Goal: Task Accomplishment & Management: Complete application form

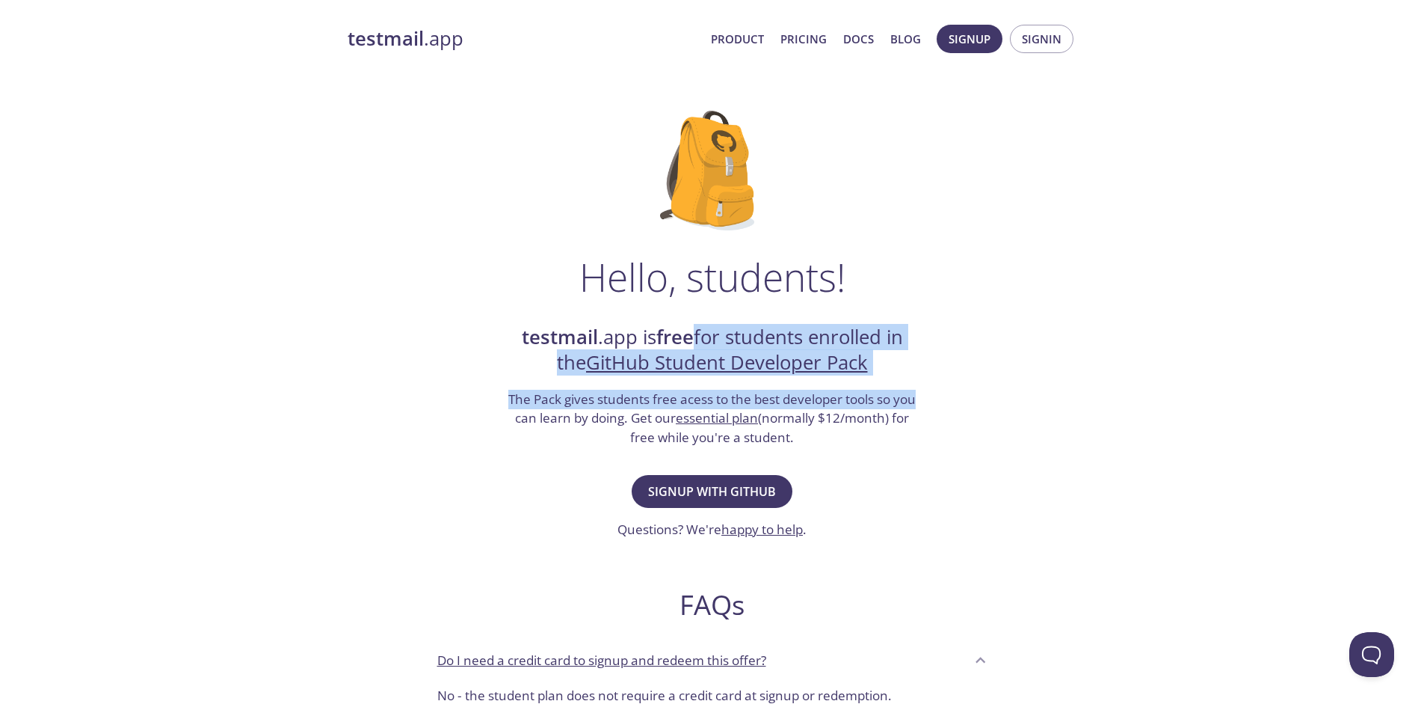
drag, startPoint x: 689, startPoint y: 336, endPoint x: 950, endPoint y: 387, distance: 266.5
click at [950, 387] on div "Hello, students! testmail .app is free for students enrolled in the GitHub Stud…" at bounding box center [713, 543] width 730 height 913
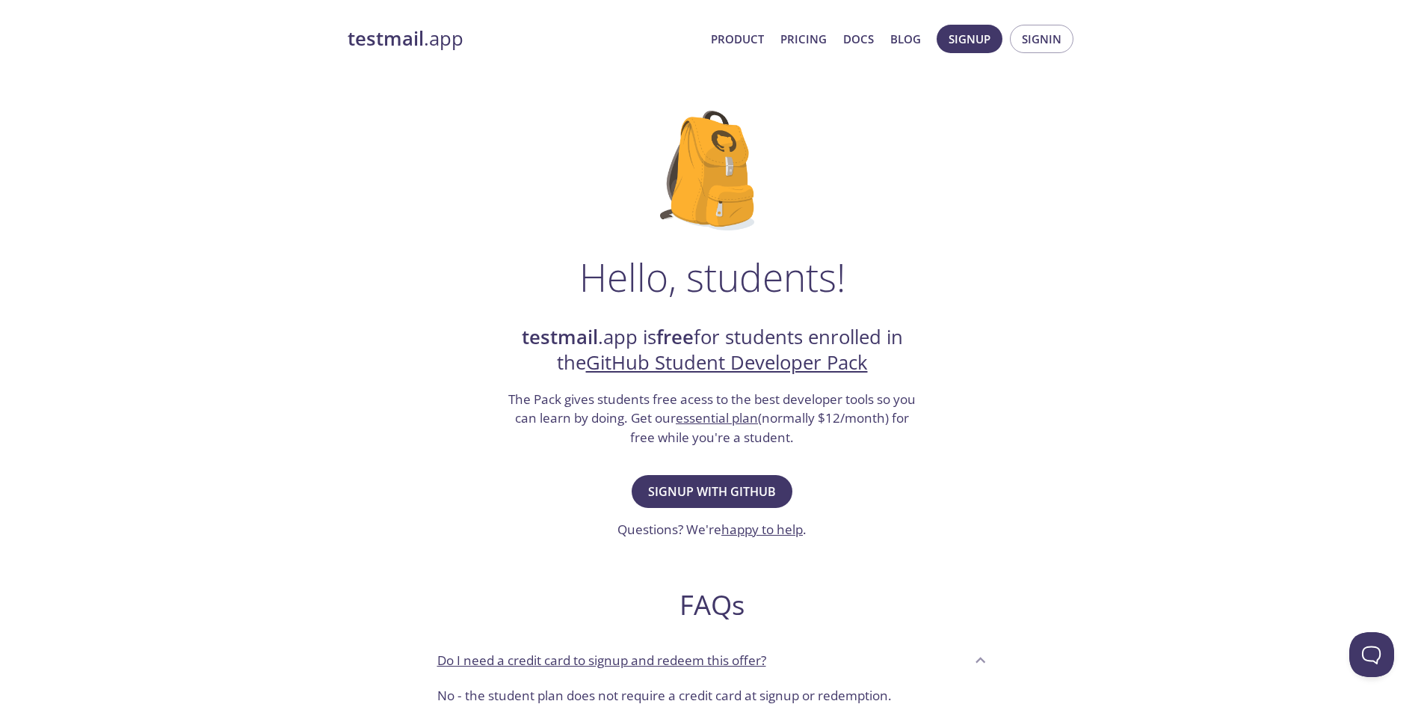
drag, startPoint x: 669, startPoint y: 394, endPoint x: 965, endPoint y: 446, distance: 299.9
click at [965, 446] on div "Hello, students! testmail .app is free for students enrolled in the GitHub Stud…" at bounding box center [713, 543] width 730 height 913
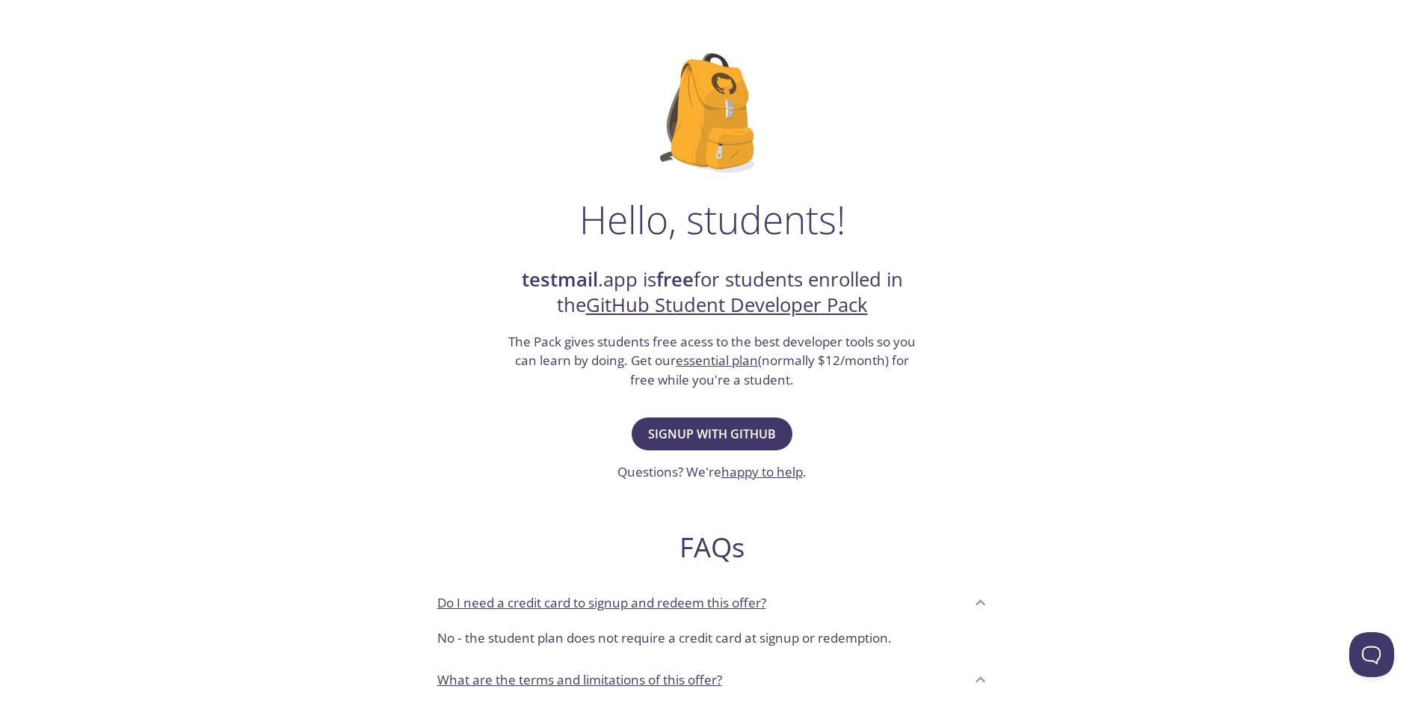
scroll to position [75, 0]
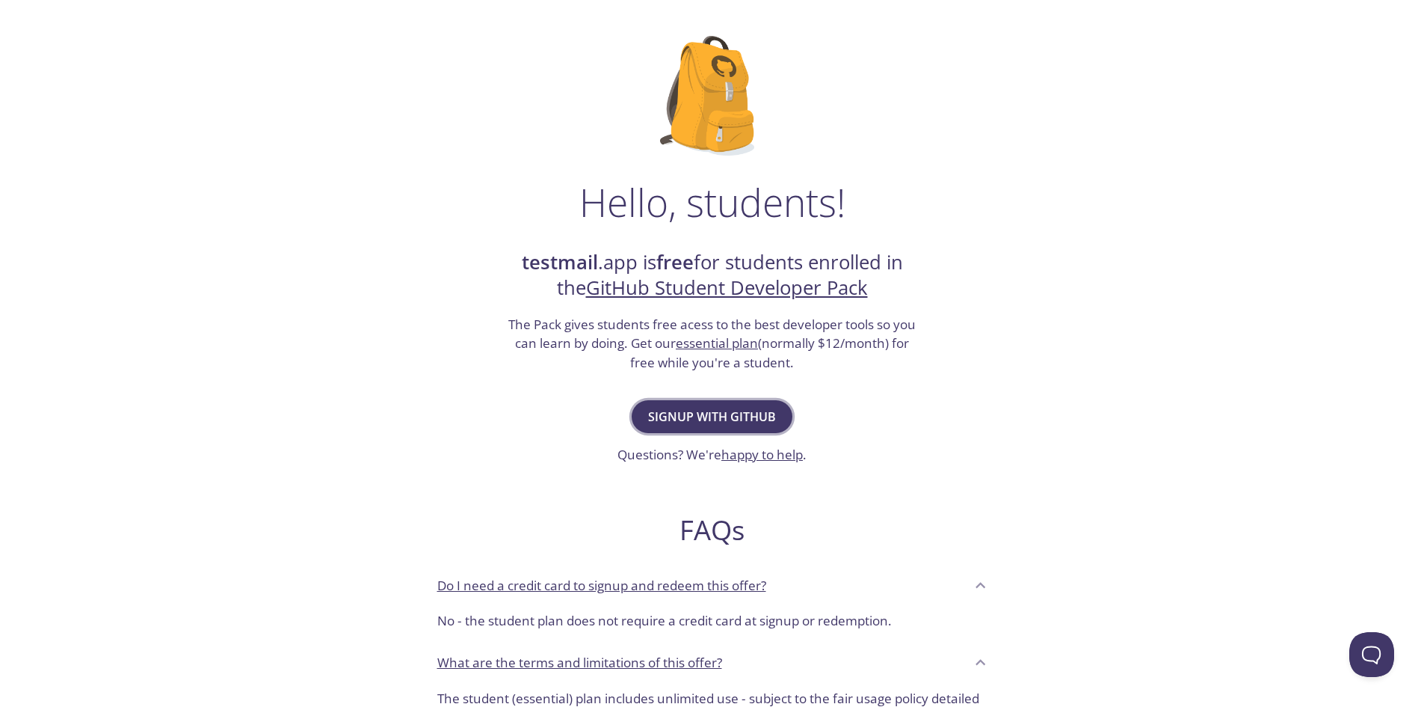
click at [719, 414] on span "Signup with GitHub" at bounding box center [712, 416] width 128 height 21
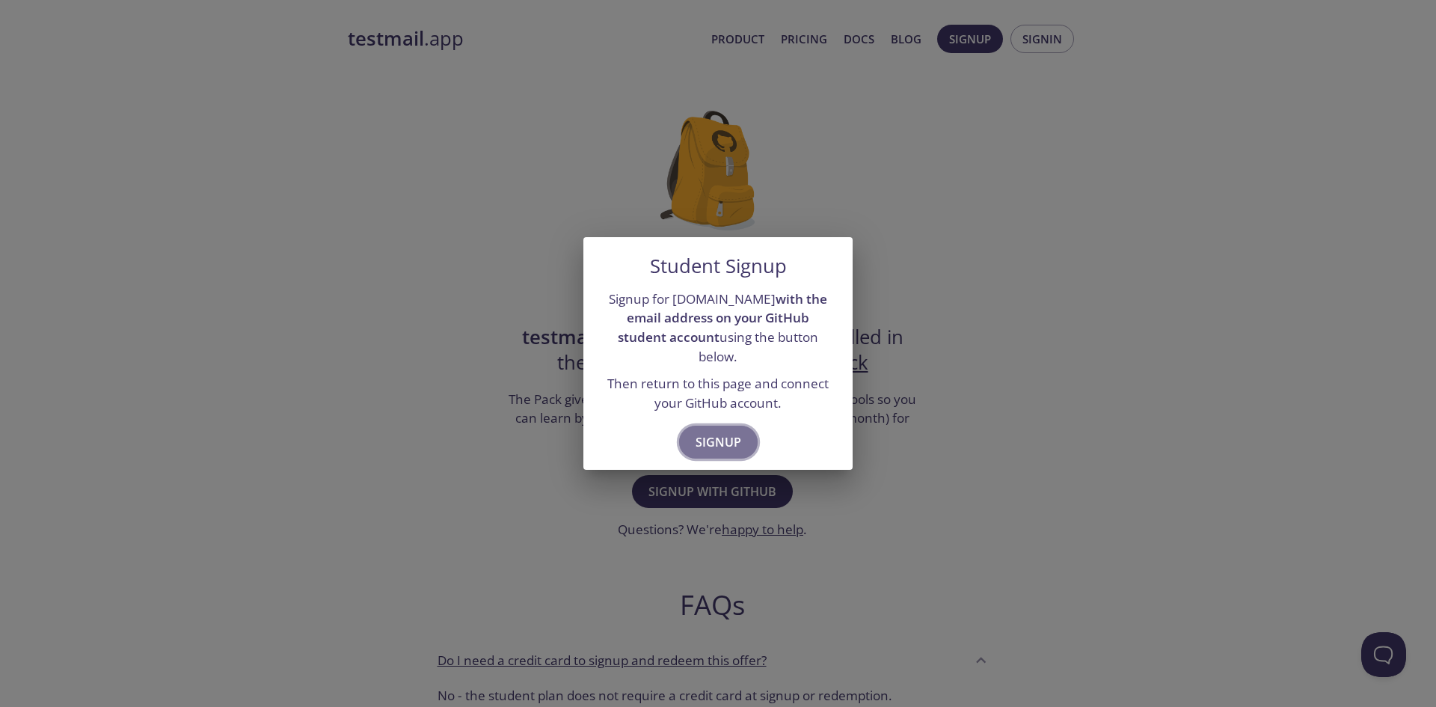
click at [722, 431] on span "Signup" at bounding box center [718, 441] width 46 height 21
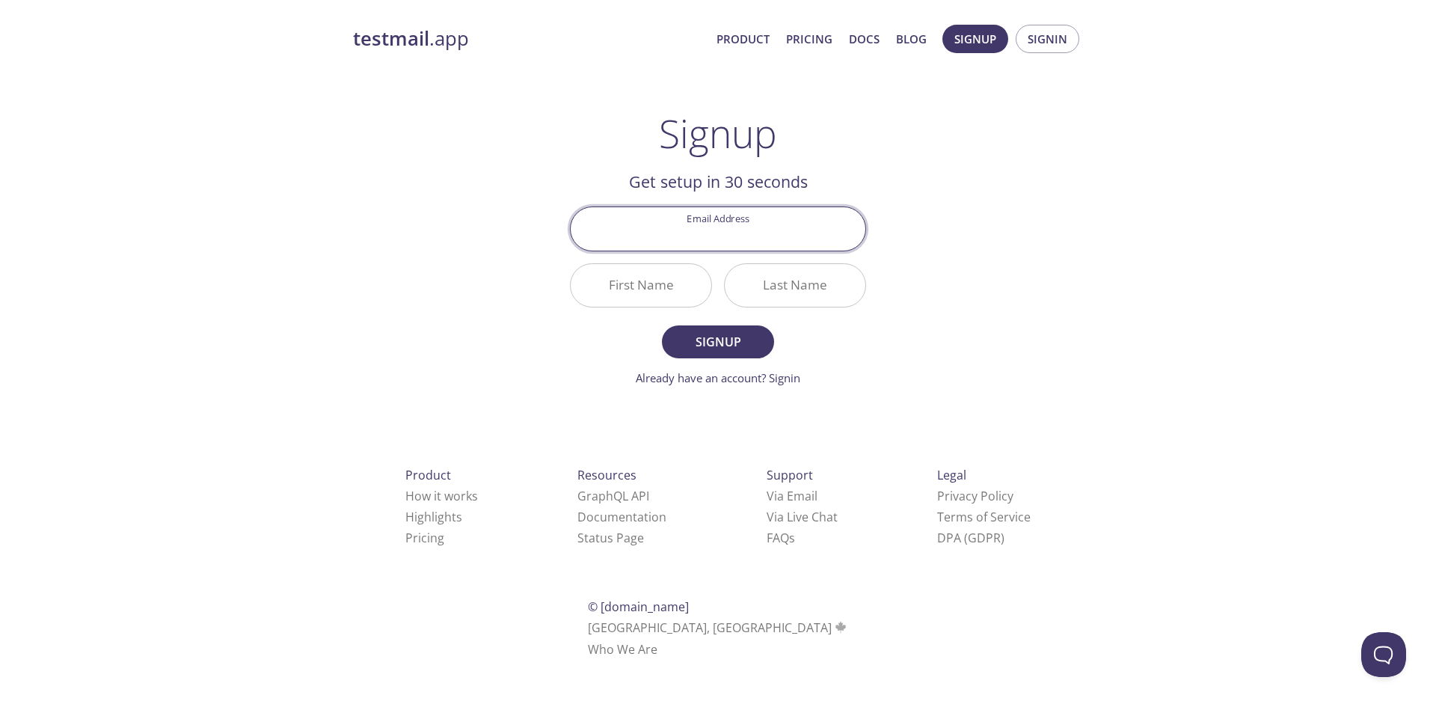
click at [706, 221] on input "Email Address" at bounding box center [718, 228] width 295 height 43
paste input "[EMAIL_ADDRESS][DOMAIN_NAME]"
type input "[EMAIL_ADDRESS][DOMAIN_NAME]"
click at [650, 281] on input "First Name" at bounding box center [641, 285] width 141 height 43
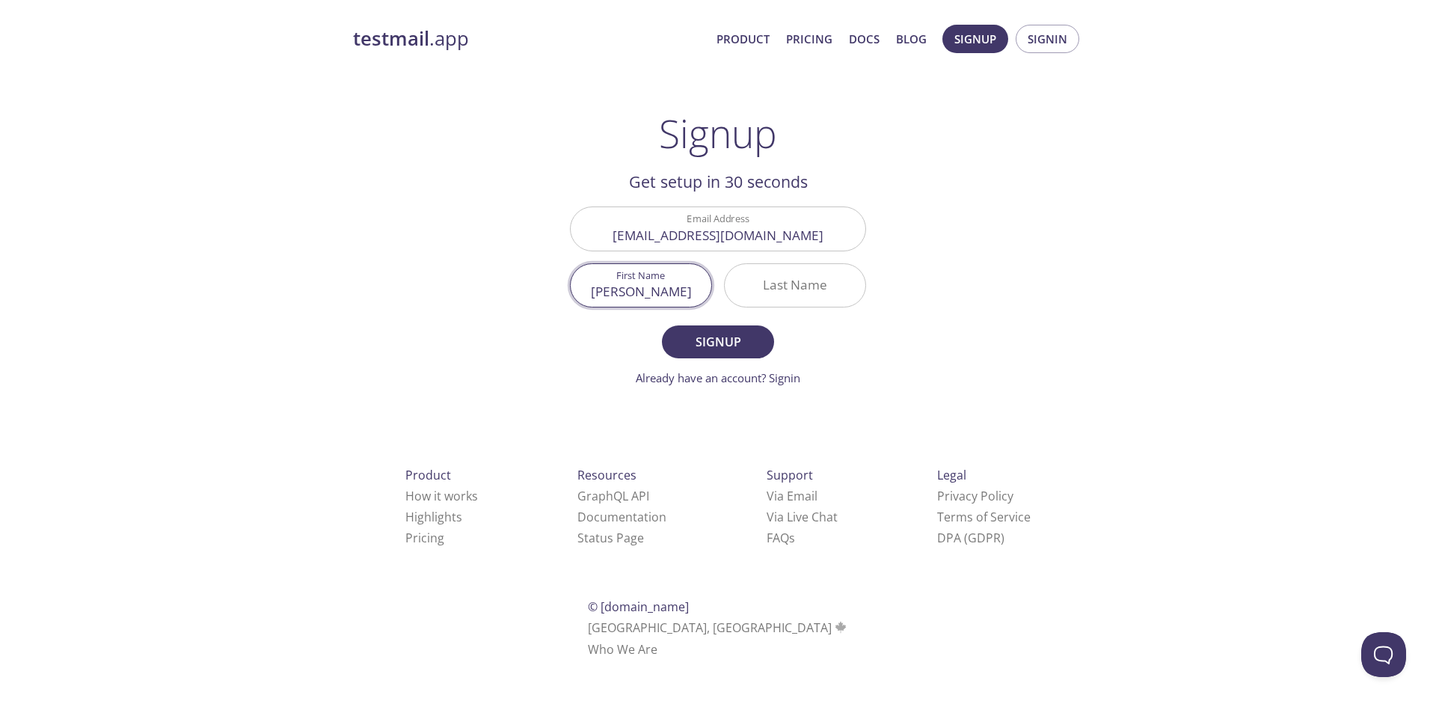
type input "[PERSON_NAME]"
type input "Kumari"
click at [711, 346] on span "Signup" at bounding box center [717, 341] width 79 height 21
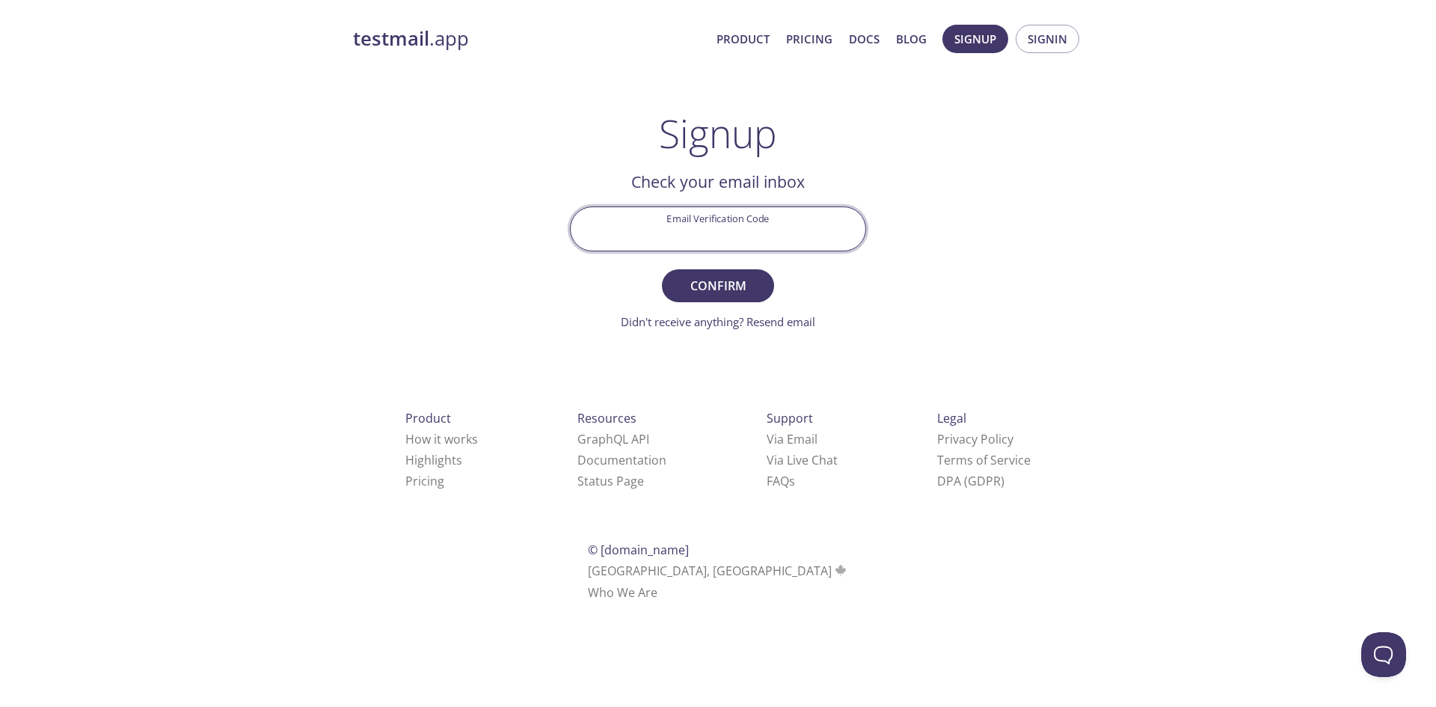
click at [685, 224] on input "Email Verification Code" at bounding box center [718, 228] width 295 height 43
paste input "P2ZP3ZM"
type input "P2ZP3ZM"
click at [724, 280] on span "Confirm" at bounding box center [717, 285] width 79 height 21
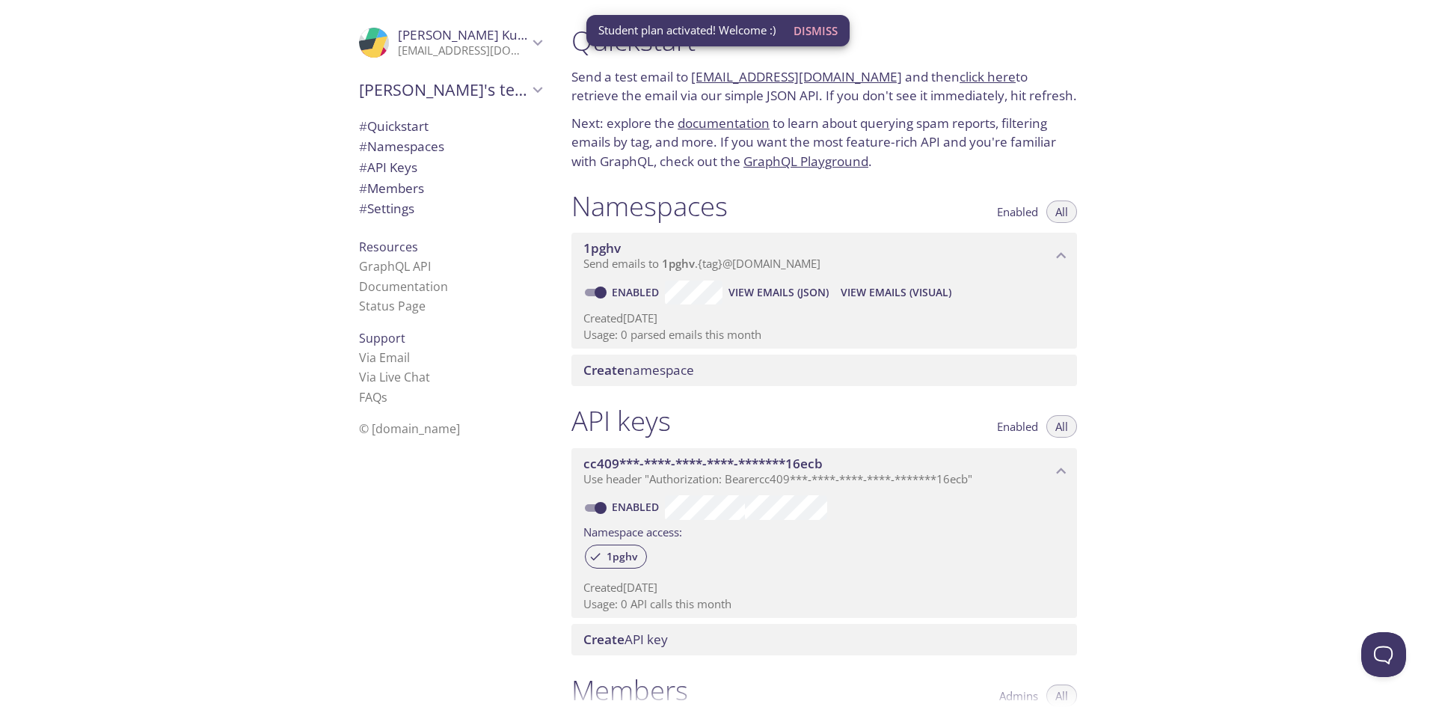
click at [812, 22] on span "Dismiss" at bounding box center [815, 30] width 44 height 19
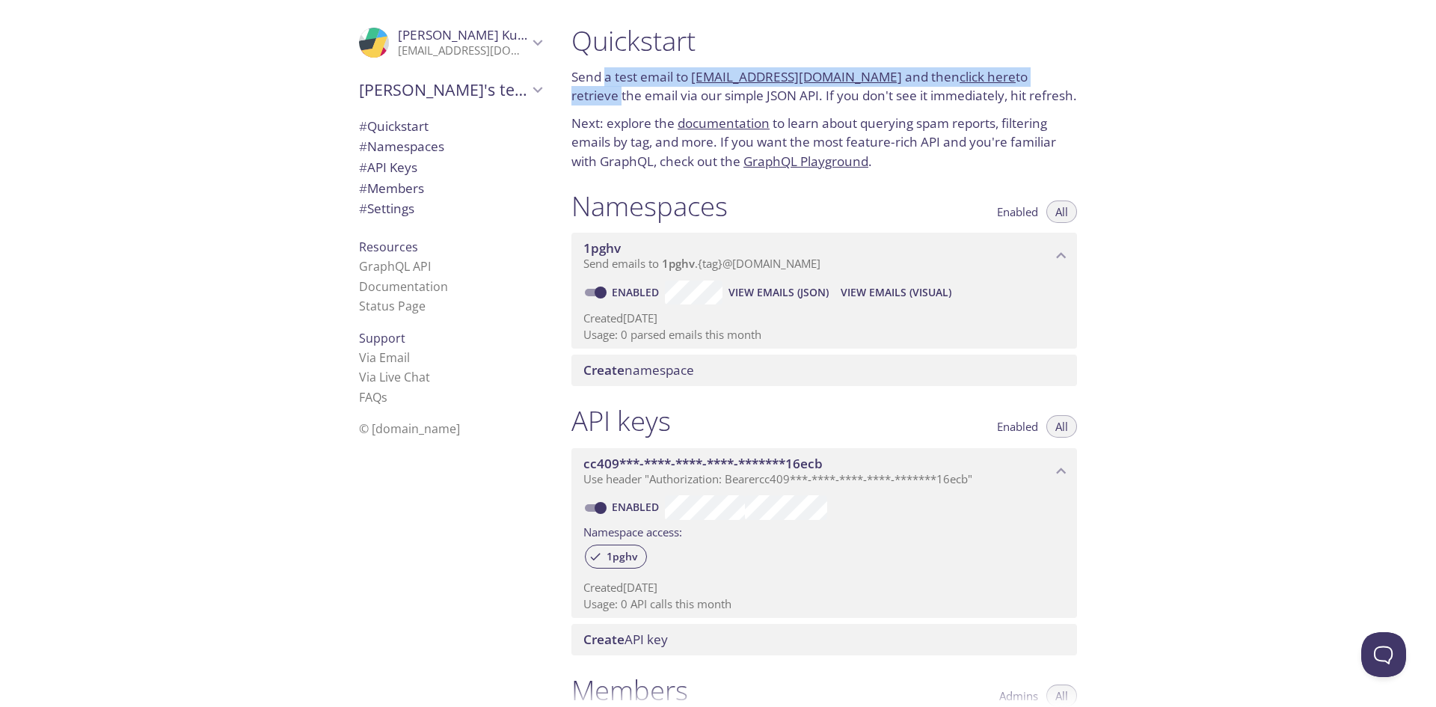
drag, startPoint x: 606, startPoint y: 79, endPoint x: 1095, endPoint y: 78, distance: 489.0
click at [1095, 78] on div "Quickstart Send a test email to [EMAIL_ADDRESS][DOMAIN_NAME] and then click her…" at bounding box center [829, 353] width 541 height 707
click at [1115, 89] on div "Quickstart Send a test email to [EMAIL_ADDRESS][DOMAIN_NAME] and then click her…" at bounding box center [997, 353] width 876 height 707
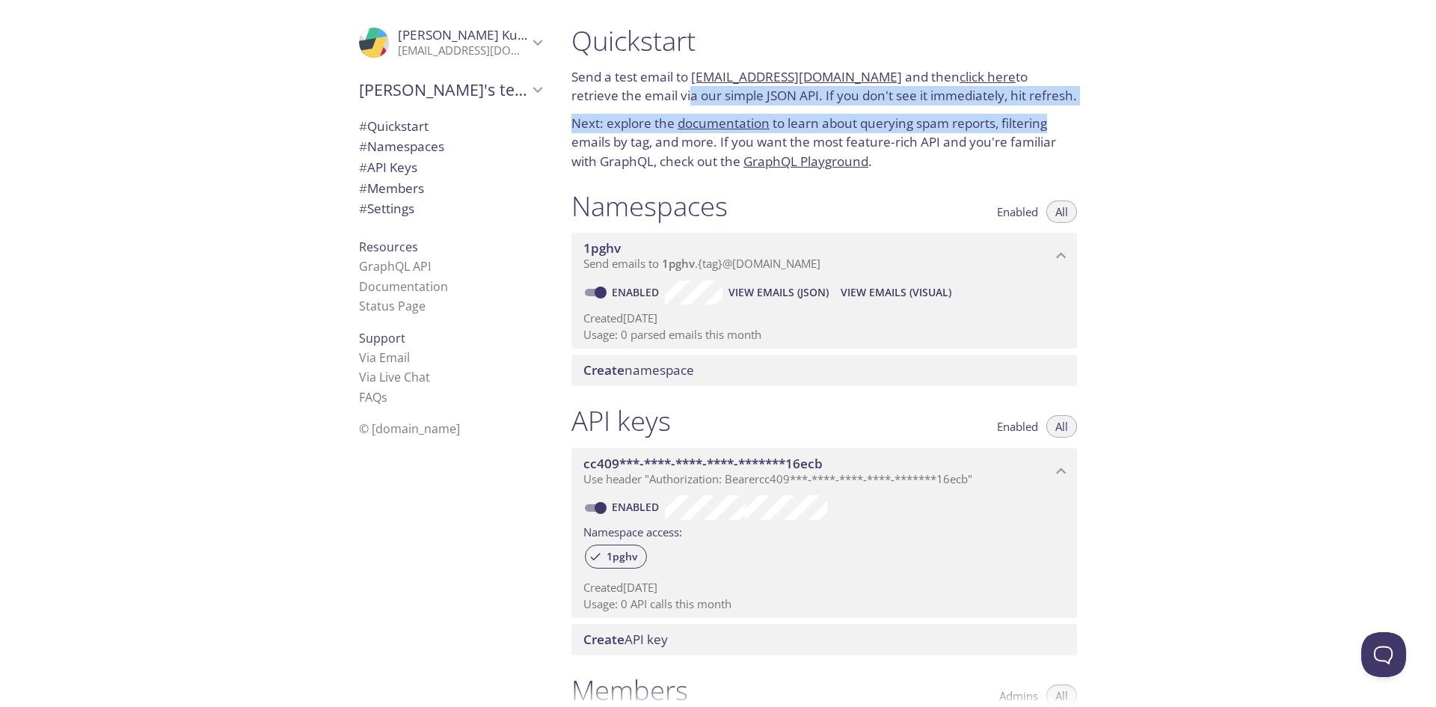
drag, startPoint x: 636, startPoint y: 97, endPoint x: 1087, endPoint y: 114, distance: 451.2
click at [1087, 114] on div "Quickstart Send a test email to 1pghv.test@inbox.testmail.app and then click he…" at bounding box center [823, 97] width 529 height 165
click at [1094, 116] on div "Quickstart Send a test email to [EMAIL_ADDRESS][DOMAIN_NAME] and then click her…" at bounding box center [829, 353] width 541 height 707
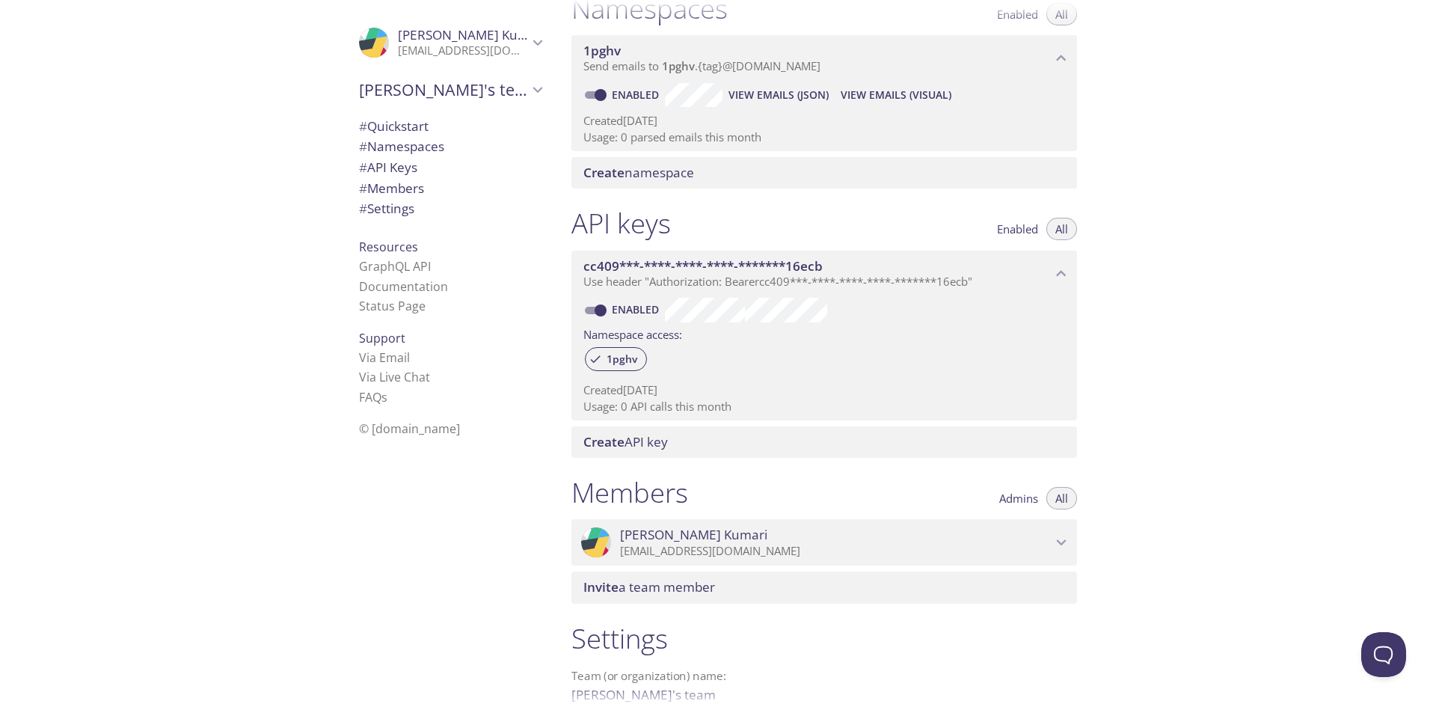
scroll to position [357, 0]
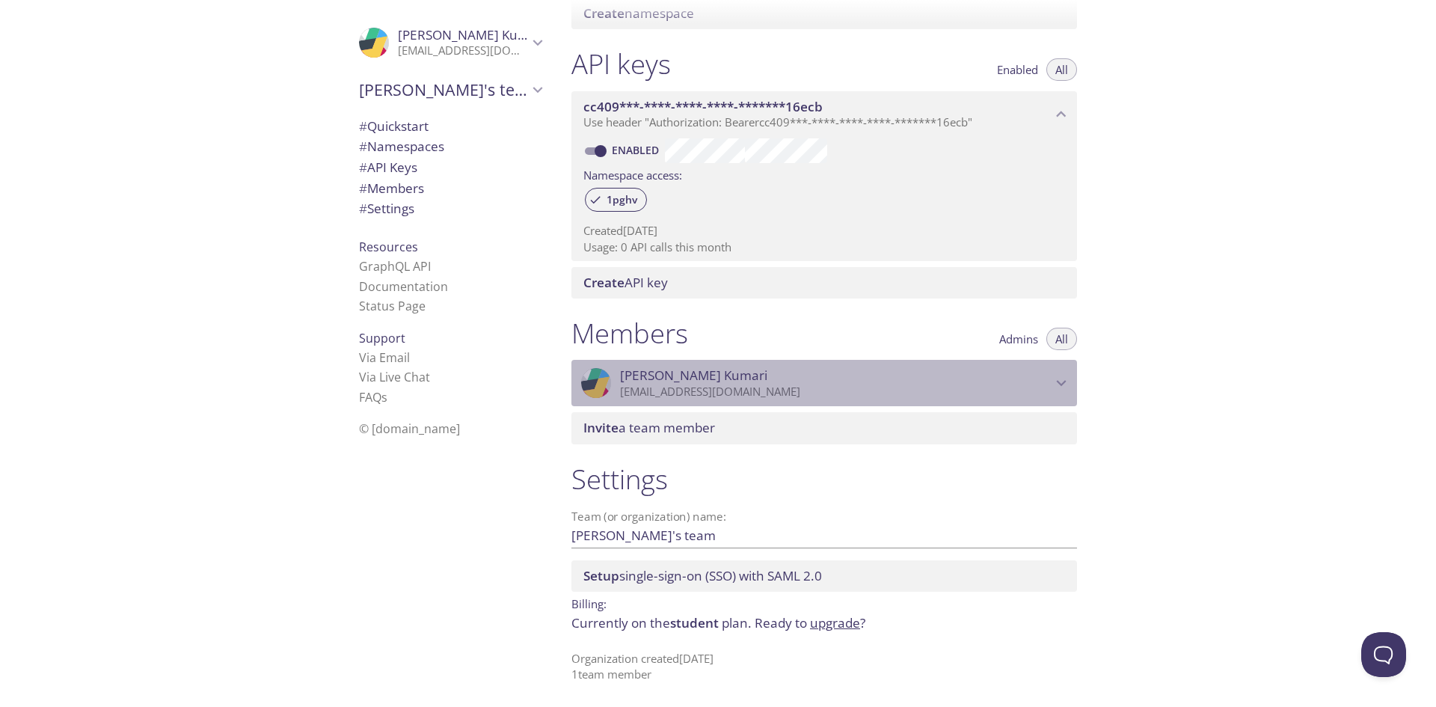
click at [1063, 378] on icon "Shalinee Kumari" at bounding box center [1060, 382] width 19 height 19
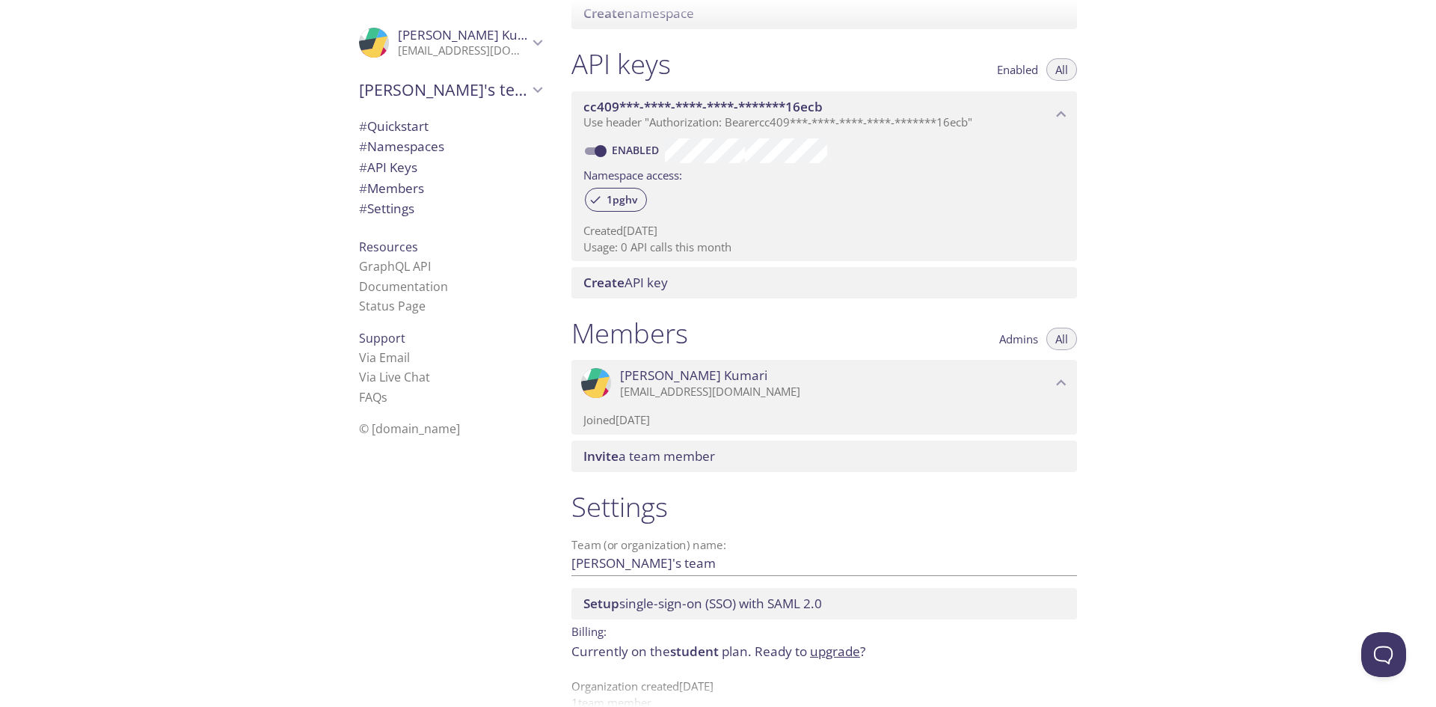
click at [1147, 379] on div "Quickstart Send a test email to [EMAIL_ADDRESS][DOMAIN_NAME] and then click her…" at bounding box center [997, 353] width 876 height 707
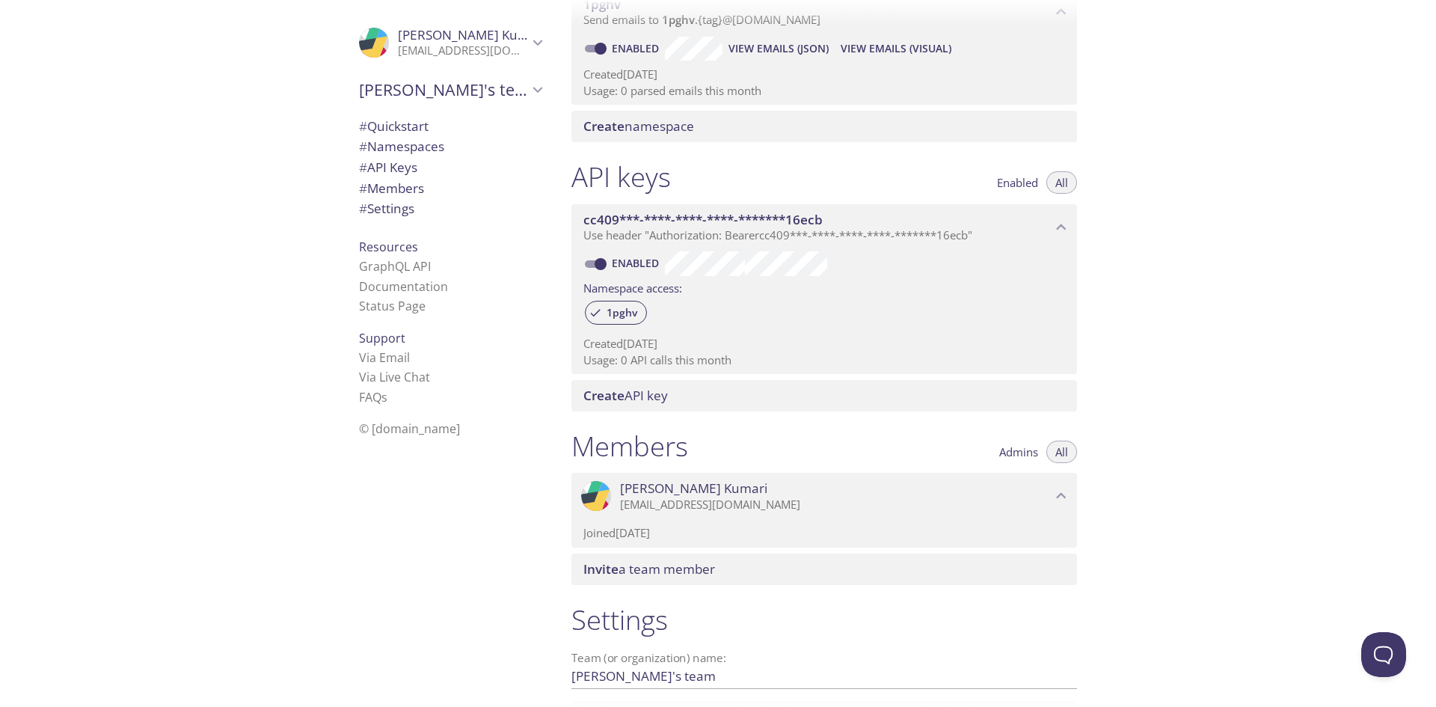
scroll to position [85, 0]
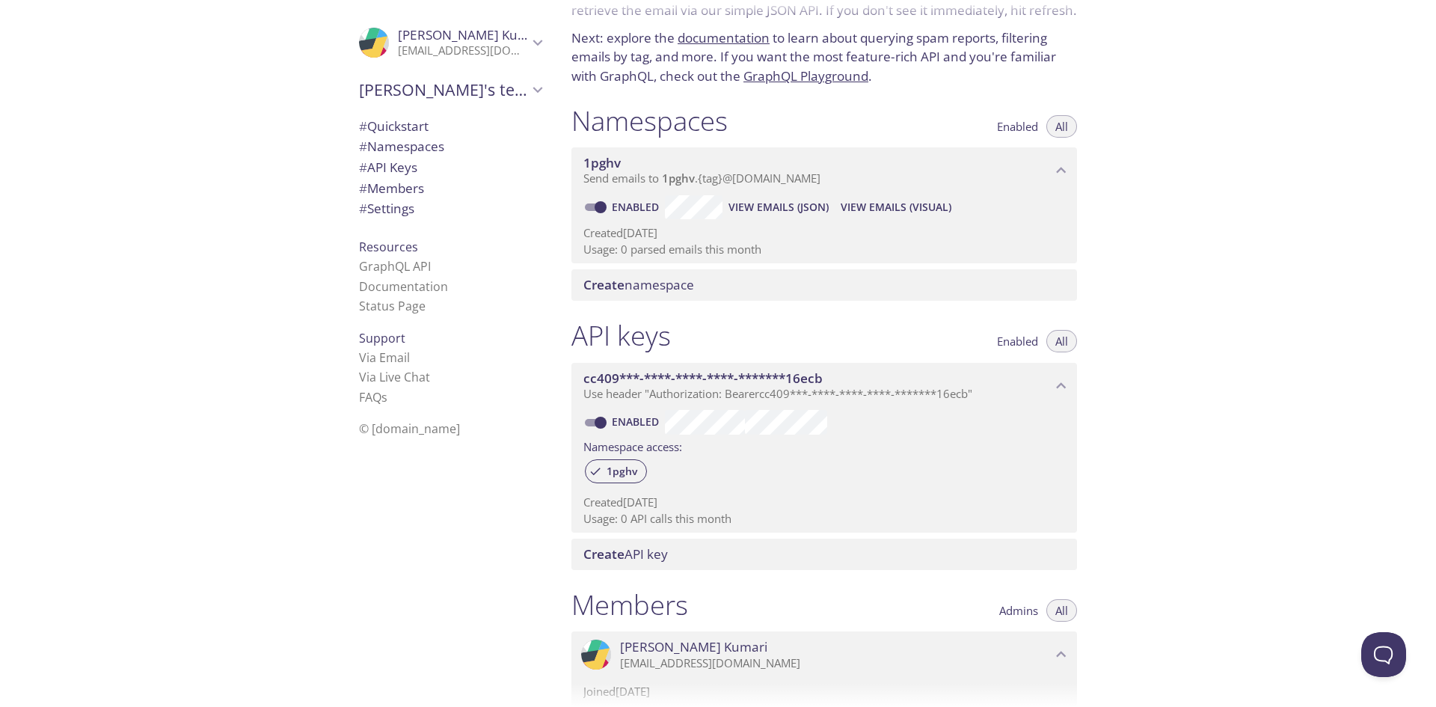
click at [474, 49] on p "[EMAIL_ADDRESS][DOMAIN_NAME]" at bounding box center [463, 50] width 130 height 15
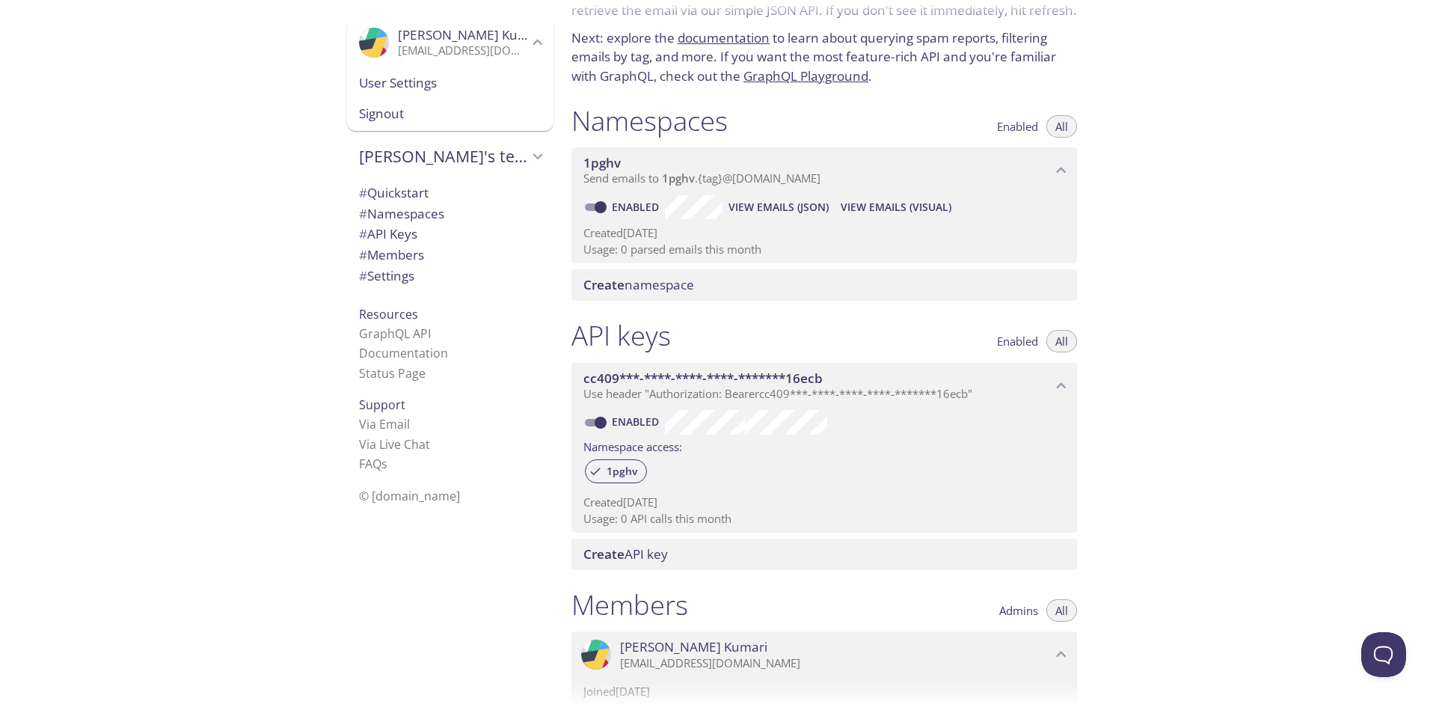
click at [406, 79] on span "User Settings" at bounding box center [450, 82] width 182 height 19
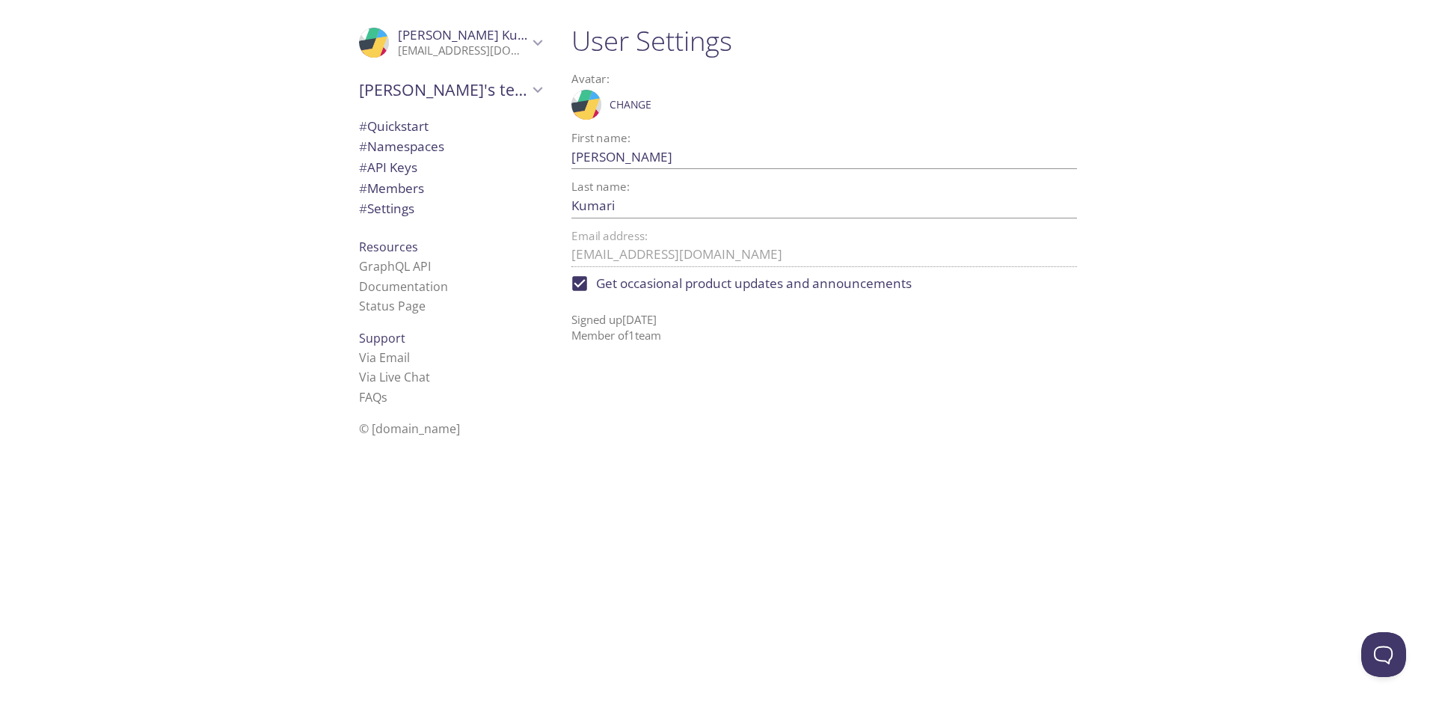
click at [419, 215] on span "# Settings" at bounding box center [450, 208] width 182 height 19
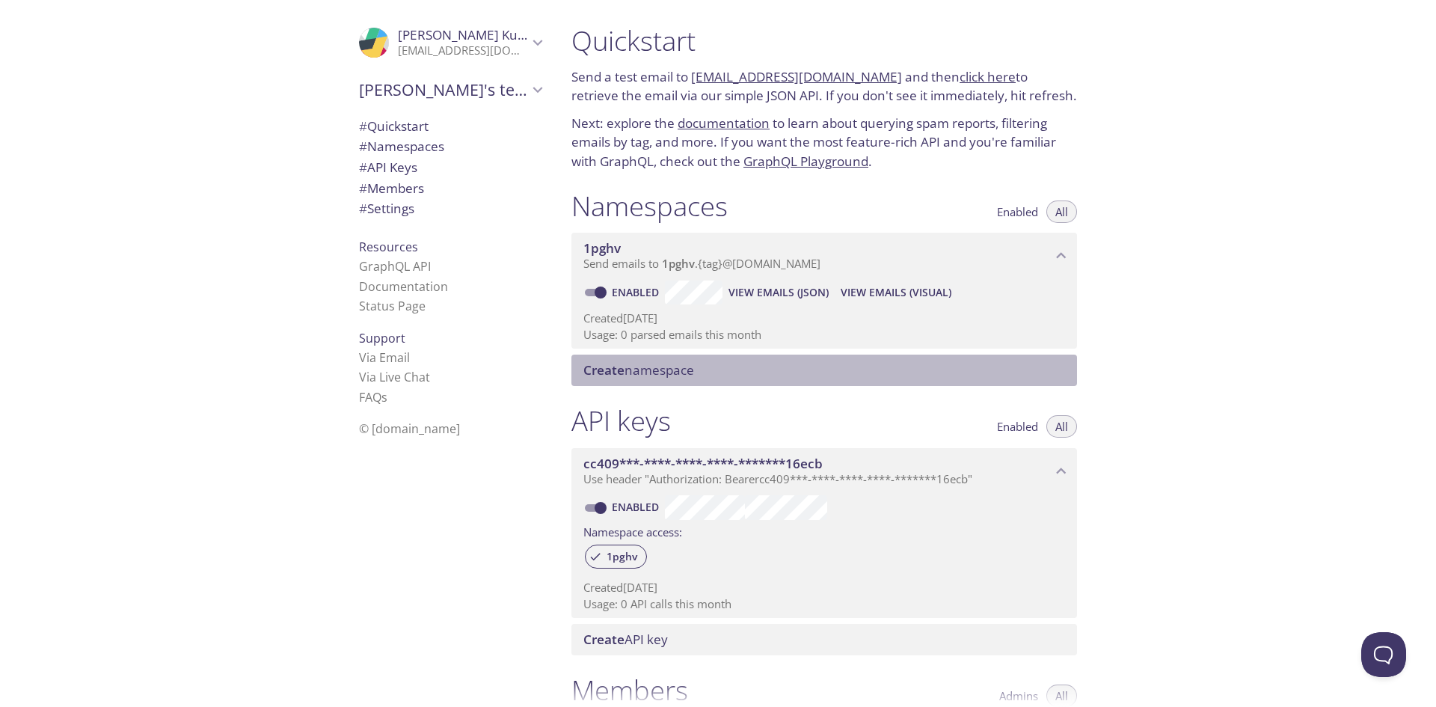
click at [686, 369] on span "Create namespace" at bounding box center [638, 369] width 111 height 17
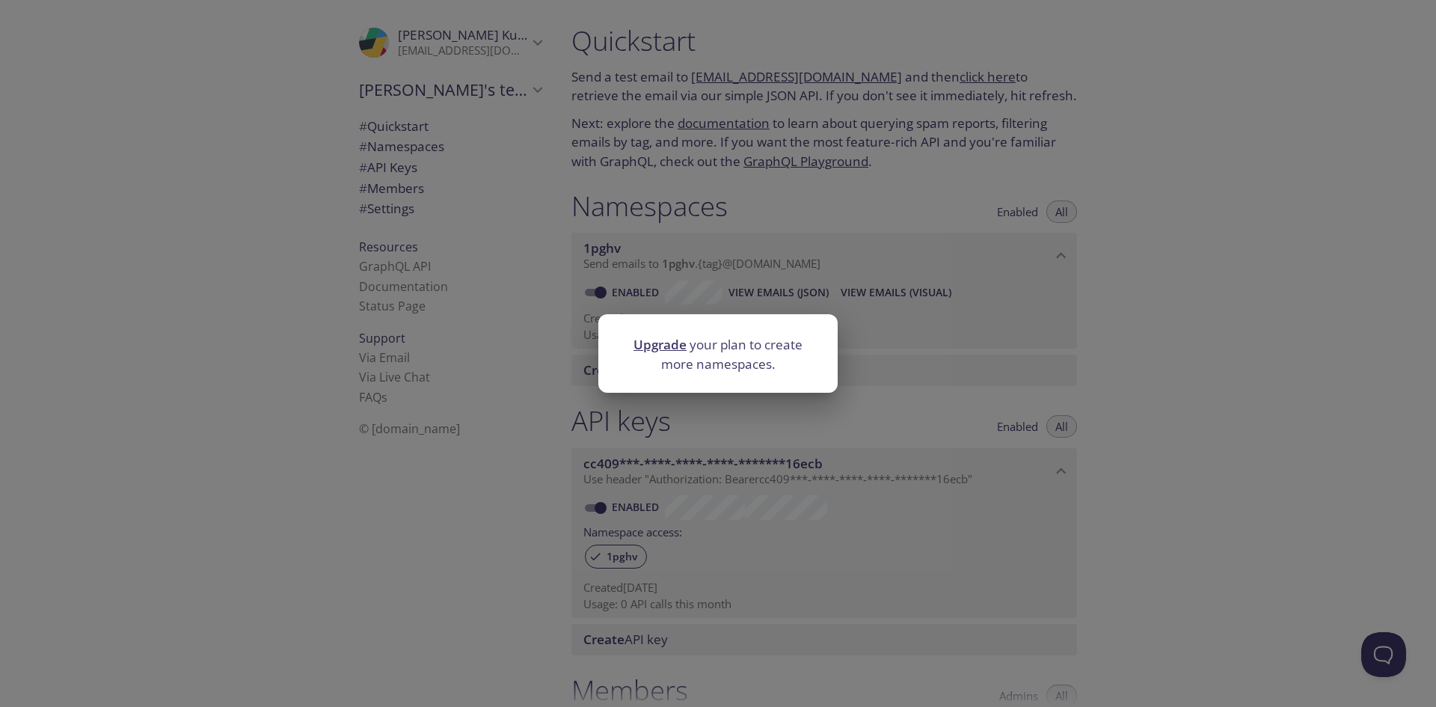
click at [668, 345] on link "Upgrade" at bounding box center [659, 344] width 53 height 17
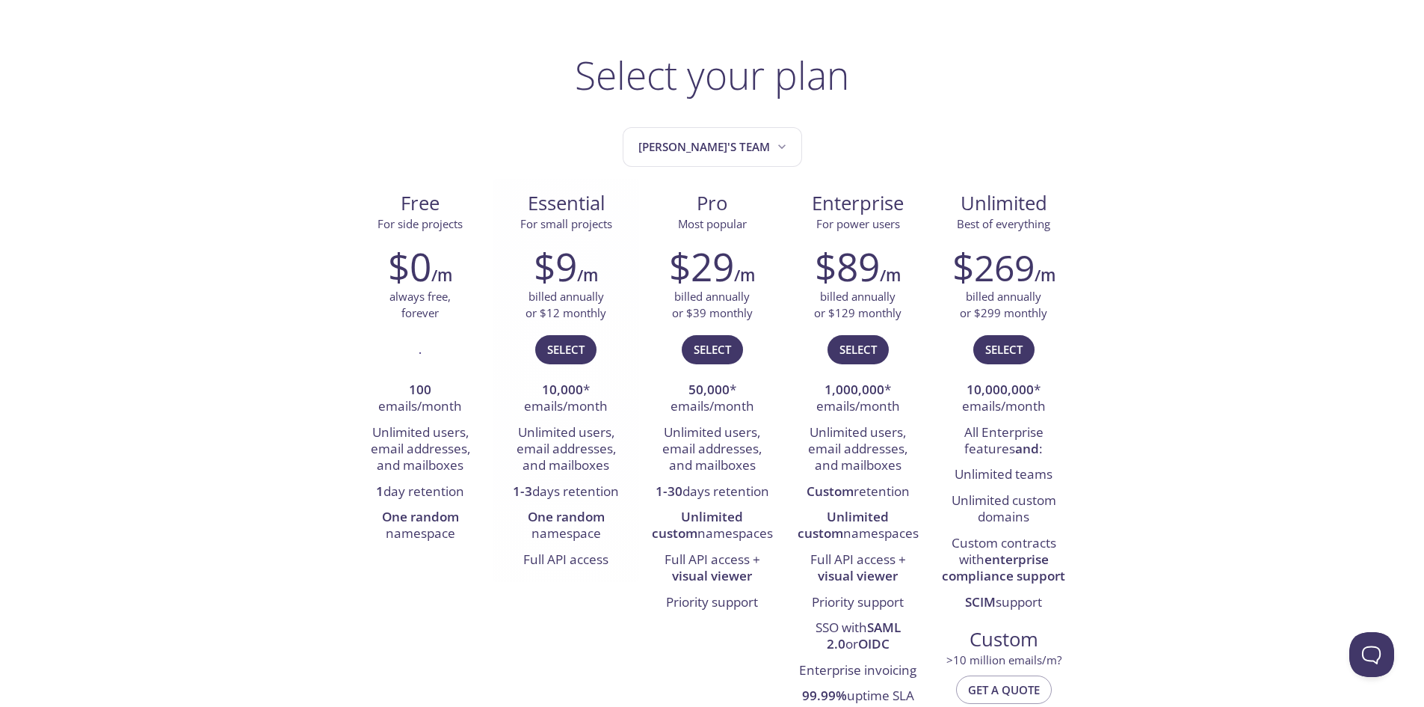
scroll to position [150, 0]
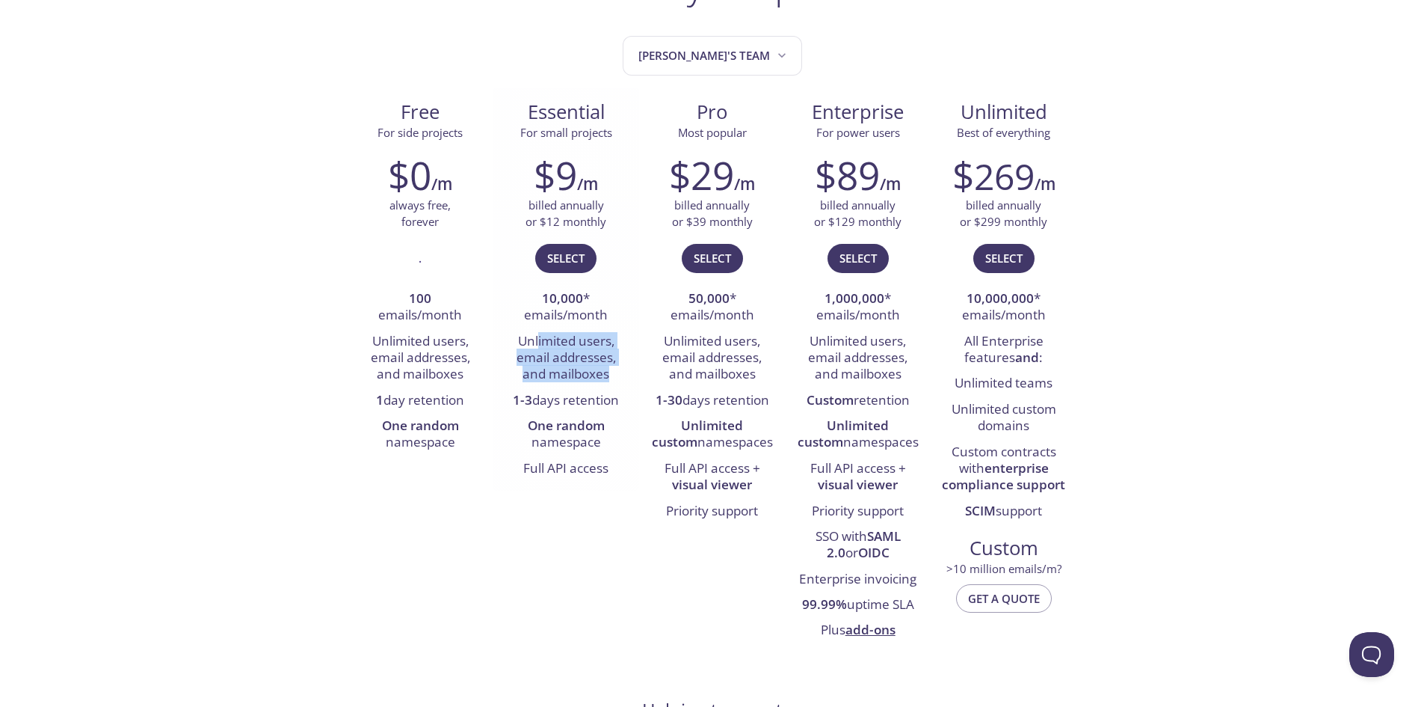
drag, startPoint x: 538, startPoint y: 342, endPoint x: 623, endPoint y: 368, distance: 88.2
click at [623, 368] on li "Unlimited users, email addresses, and mailboxes" at bounding box center [566, 358] width 123 height 59
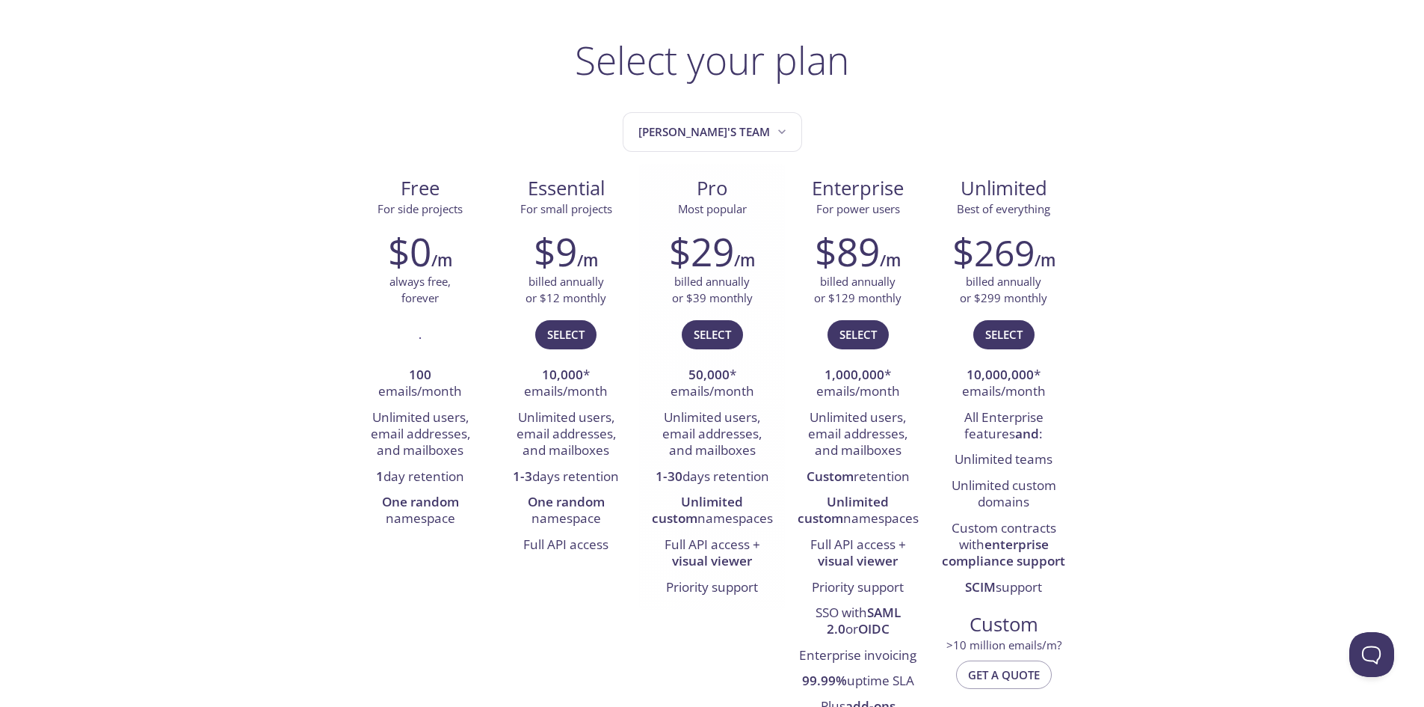
scroll to position [0, 0]
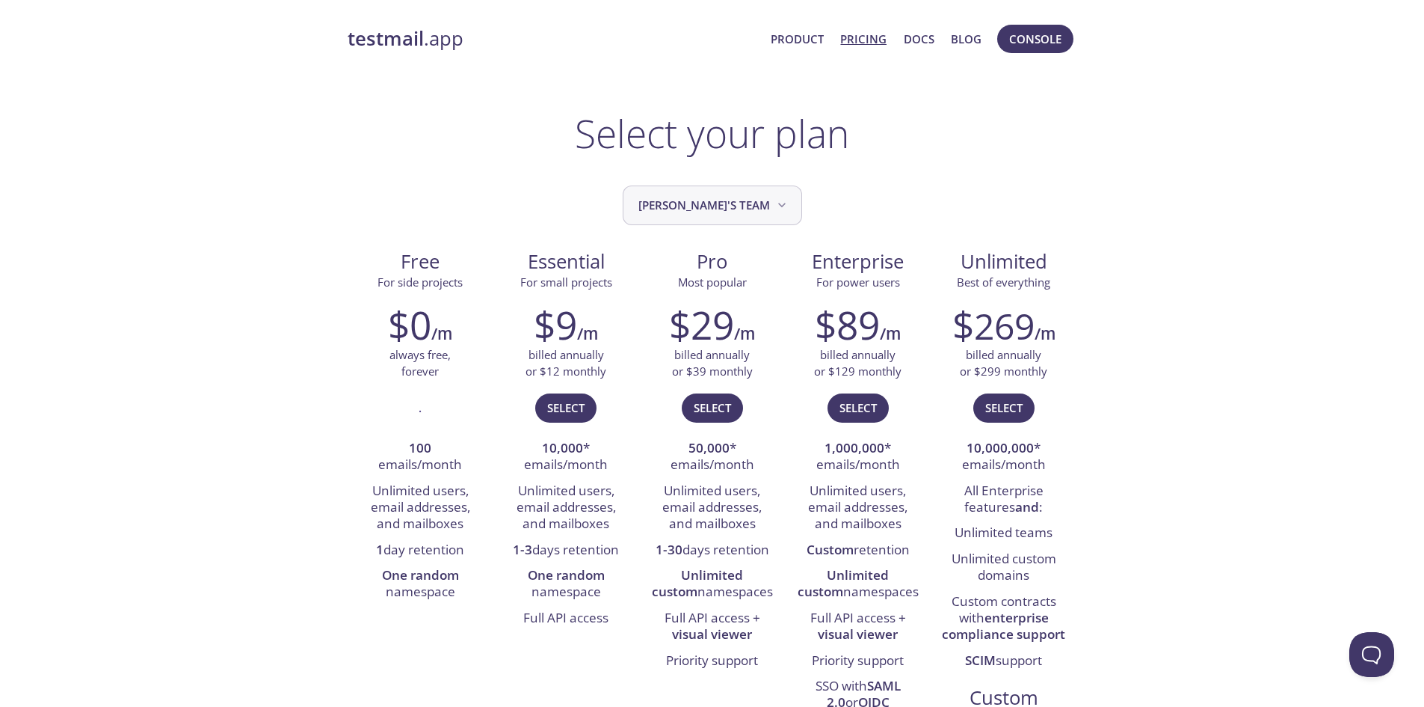
click at [756, 202] on span "[PERSON_NAME]'s team" at bounding box center [714, 205] width 151 height 20
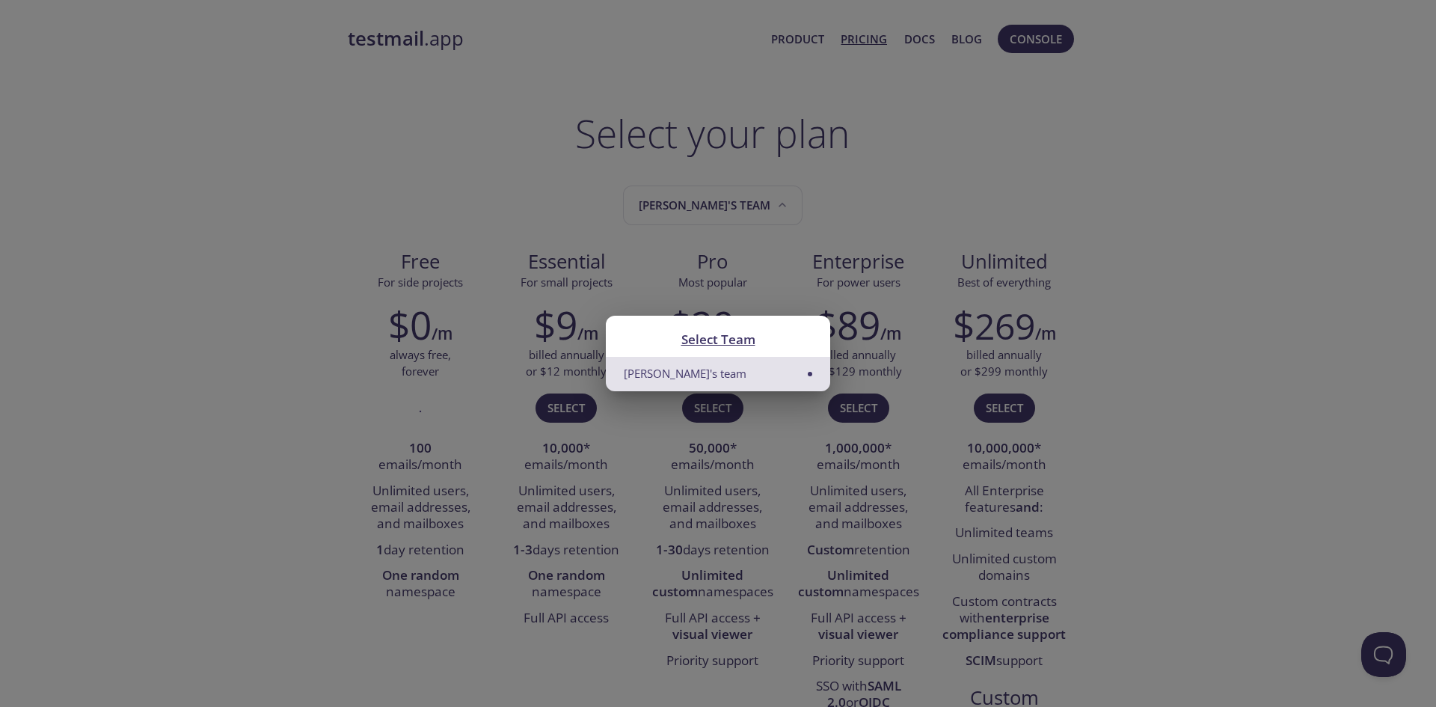
click at [725, 376] on li "[PERSON_NAME]'s team" at bounding box center [718, 374] width 224 height 34
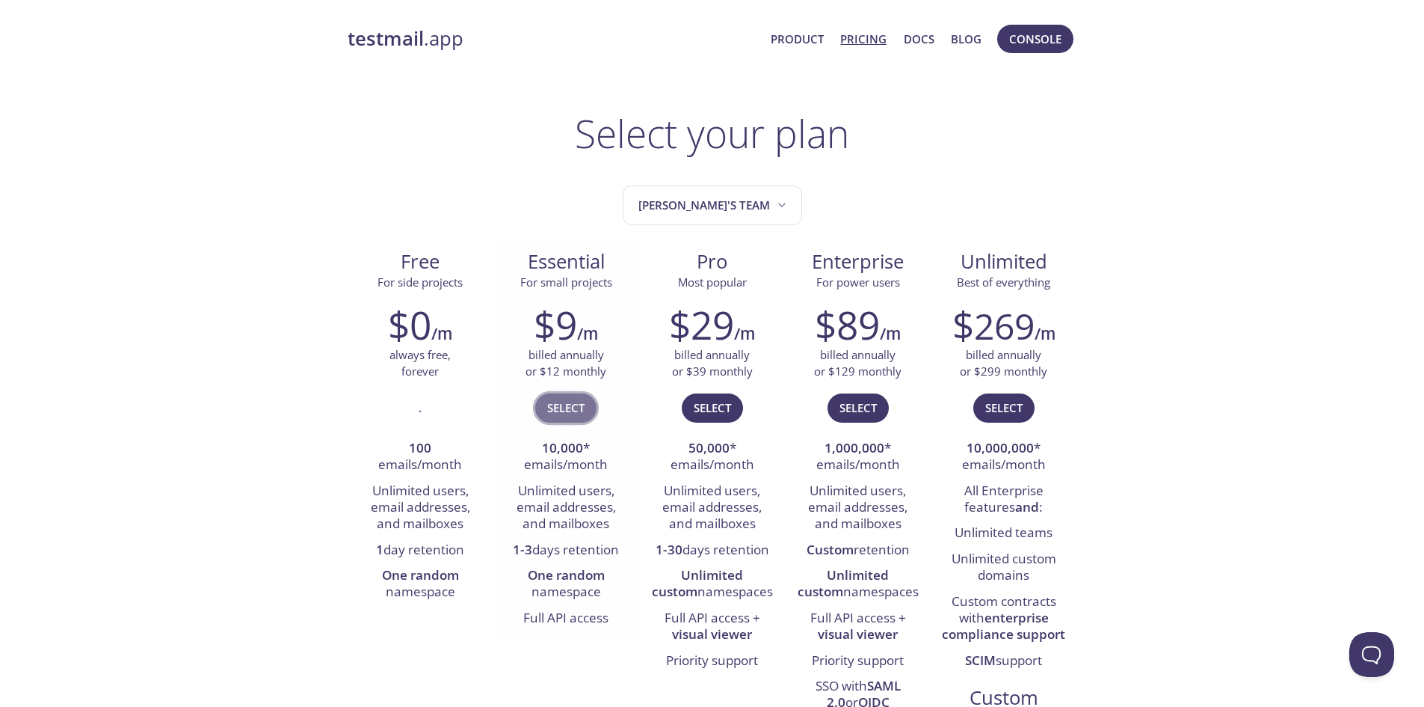
click at [565, 399] on span "Select" at bounding box center [565, 407] width 37 height 19
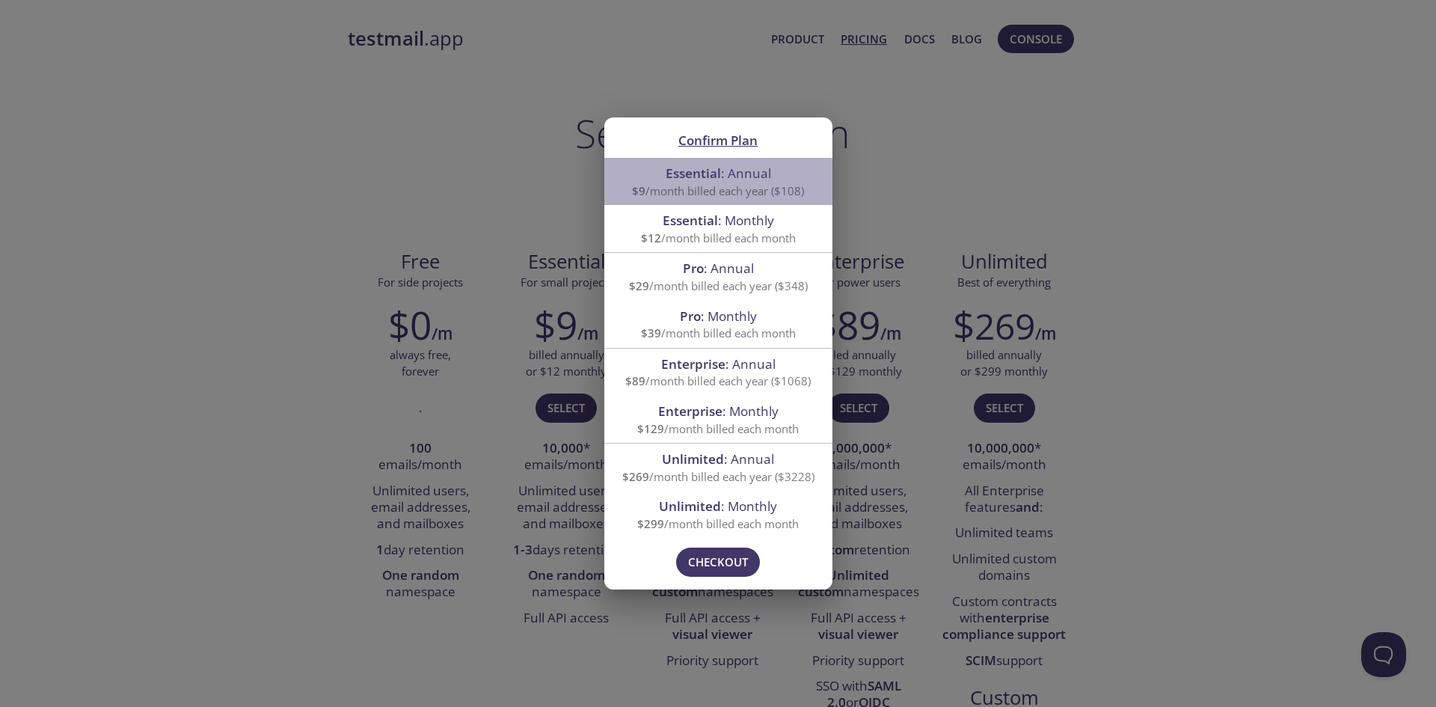
click at [732, 179] on span "Essential : Annual" at bounding box center [717, 172] width 105 height 17
click at [1270, 358] on div "Confirm Plan Essential : Annual $9 /month billed each year ($108) Essential : M…" at bounding box center [718, 353] width 1436 height 707
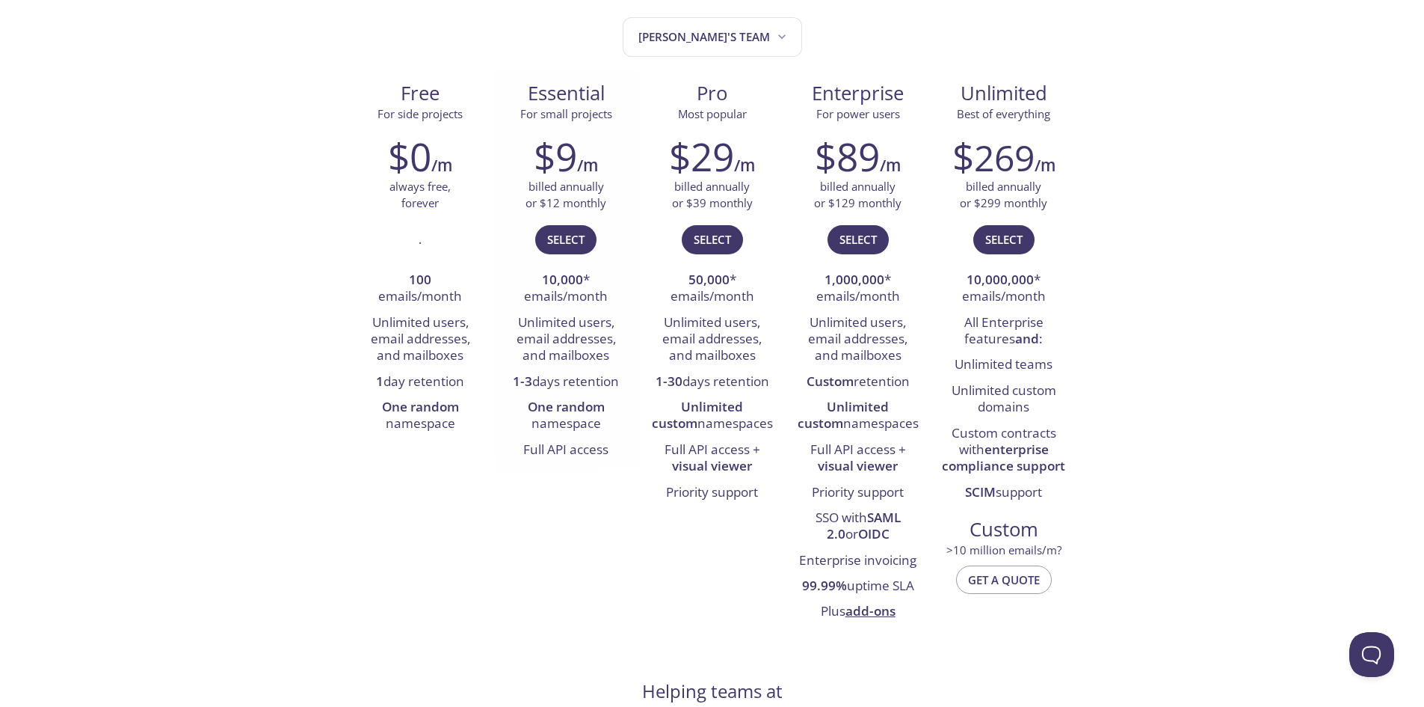
scroll to position [224, 0]
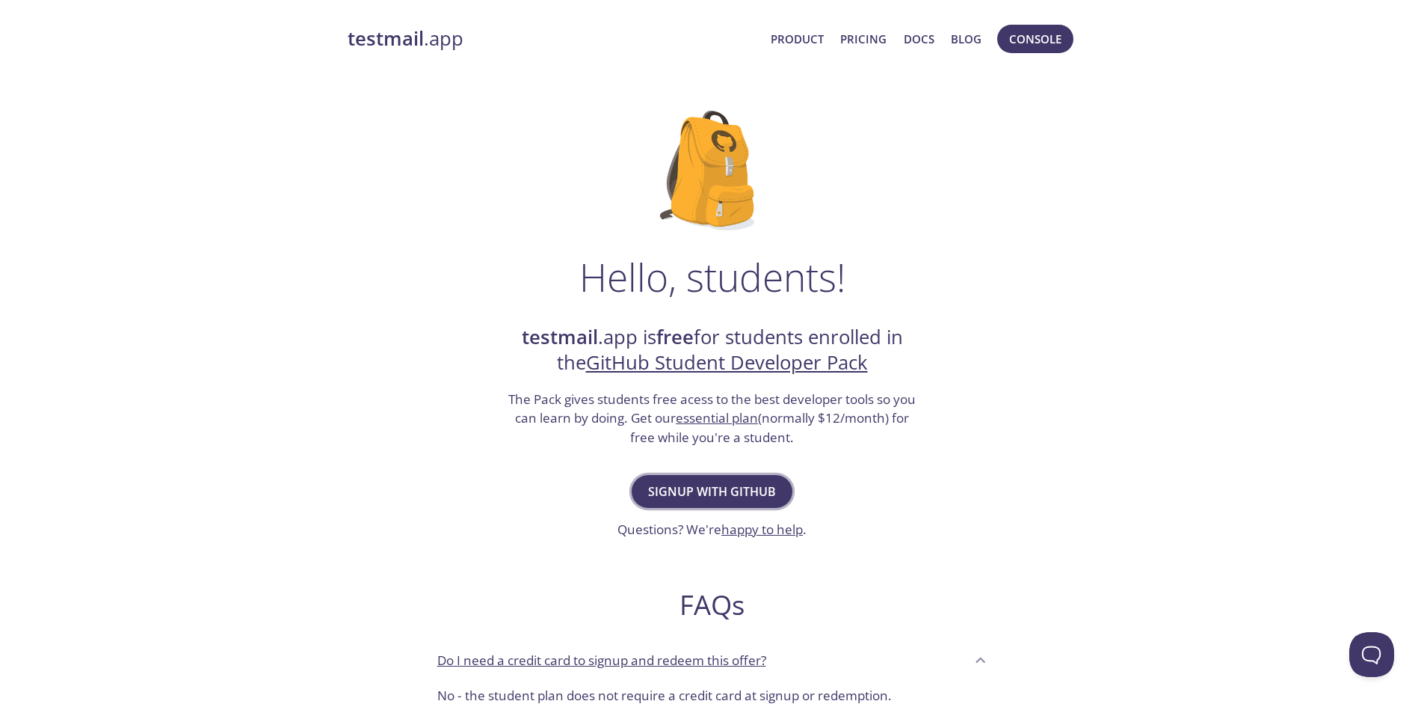
click at [723, 491] on span "Signup with GitHub" at bounding box center [712, 491] width 128 height 21
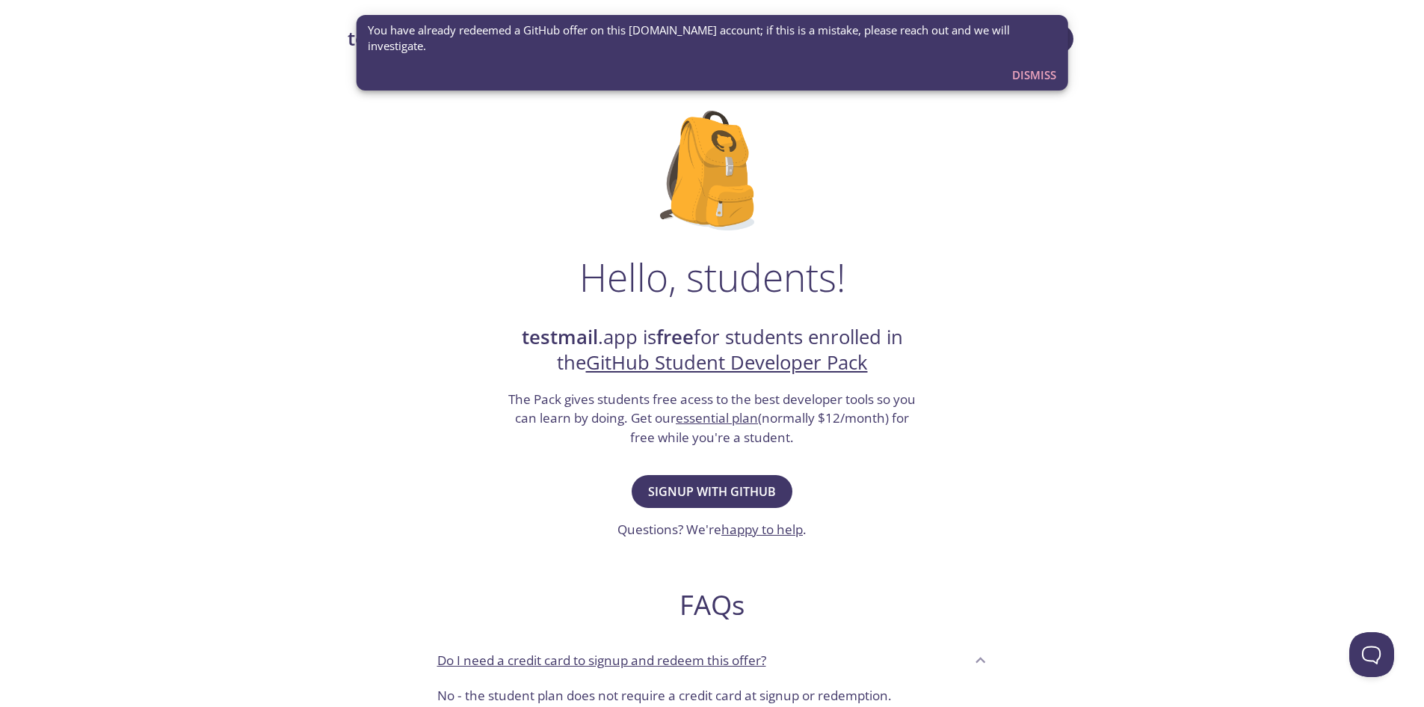
click at [1039, 65] on span "Dismiss" at bounding box center [1034, 74] width 44 height 19
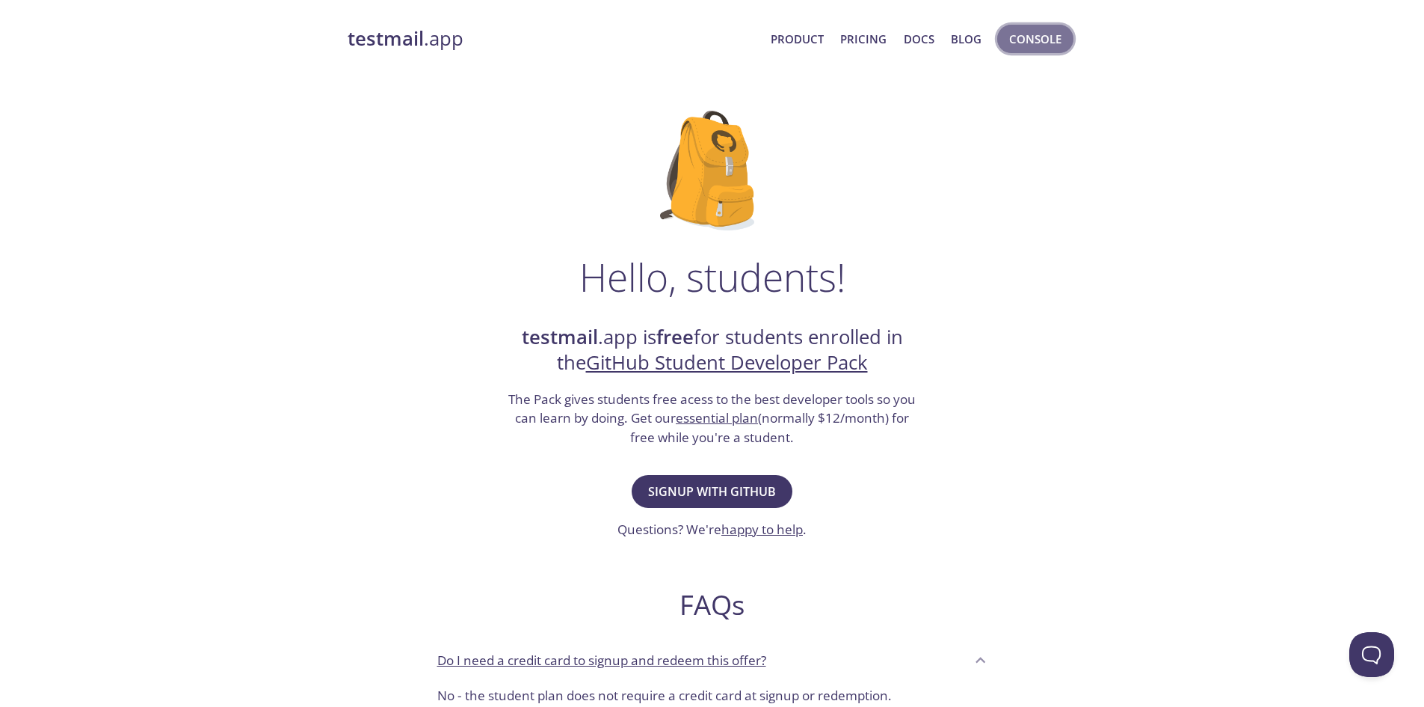
click at [1026, 33] on span "Console" at bounding box center [1035, 38] width 52 height 19
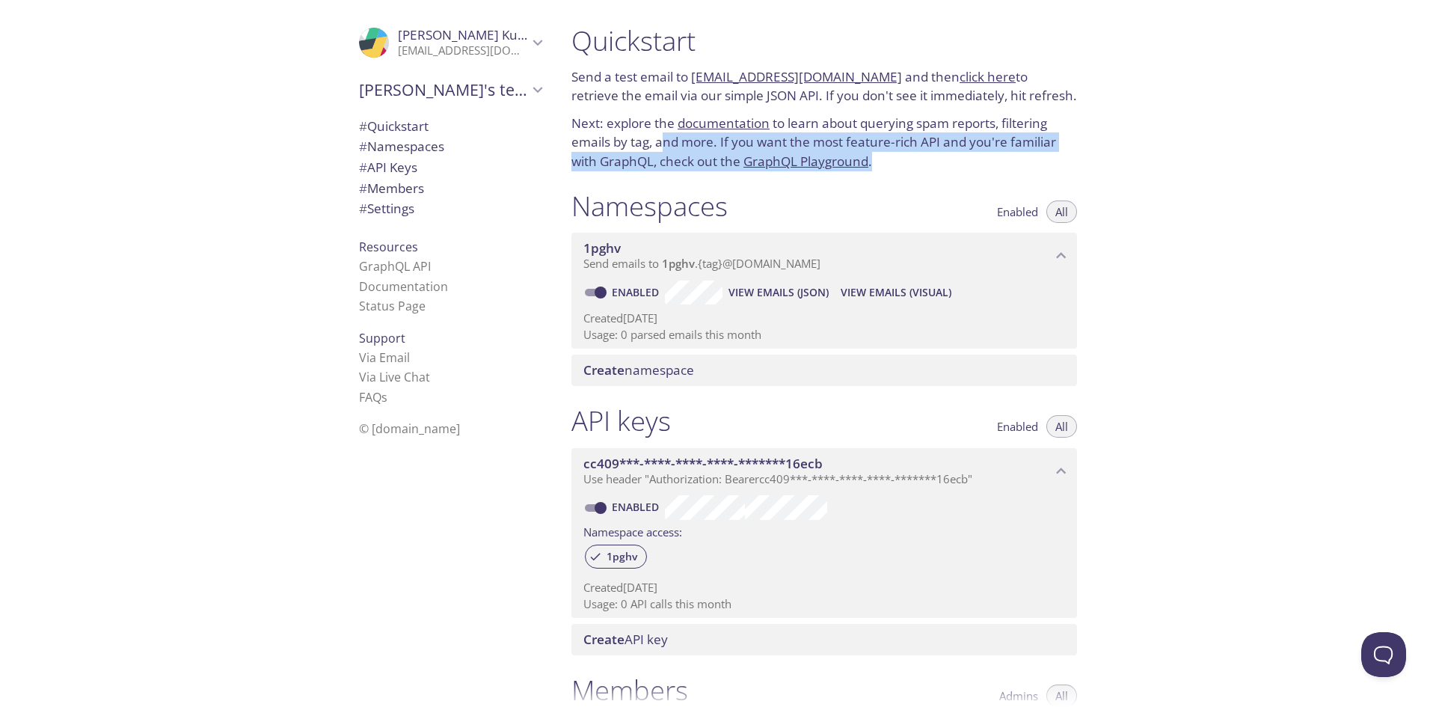
drag, startPoint x: 661, startPoint y: 144, endPoint x: 961, endPoint y: 170, distance: 300.9
click at [961, 170] on p "Next: explore the documentation to learn about querying spam reports, filtering…" at bounding box center [823, 143] width 505 height 58
click at [962, 170] on p "Next: explore the documentation to learn about querying spam reports, filtering…" at bounding box center [823, 143] width 505 height 58
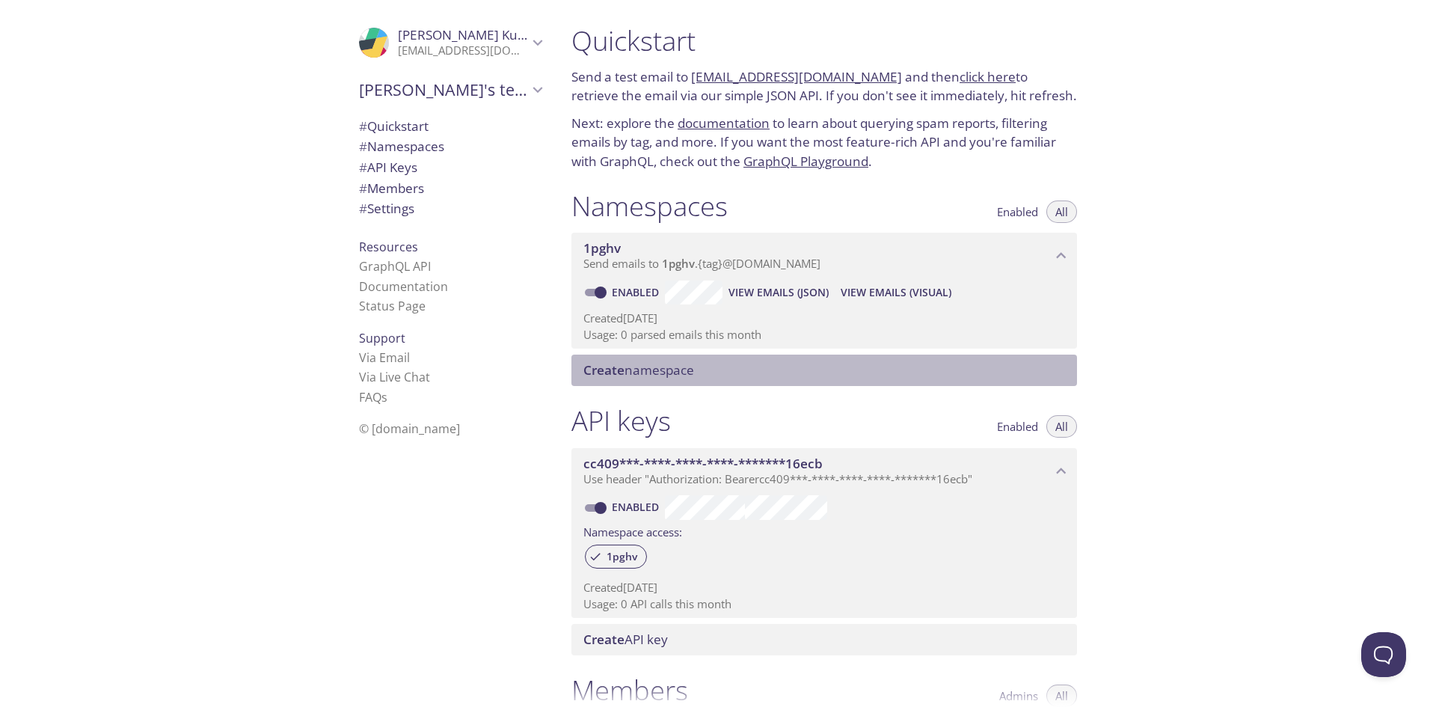
click at [674, 372] on span "Create namespace" at bounding box center [638, 369] width 111 height 17
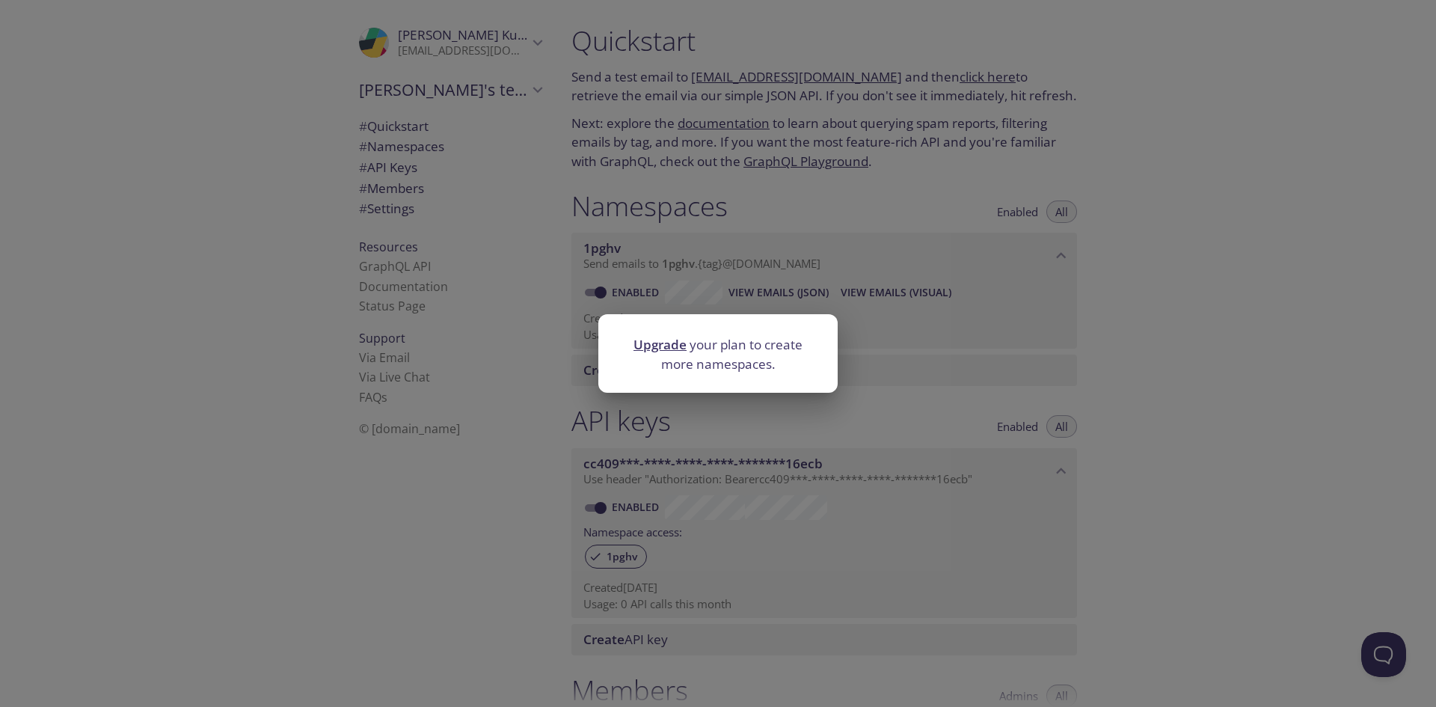
click at [1329, 296] on div "Upgrade your plan to create more namespaces." at bounding box center [718, 353] width 1436 height 707
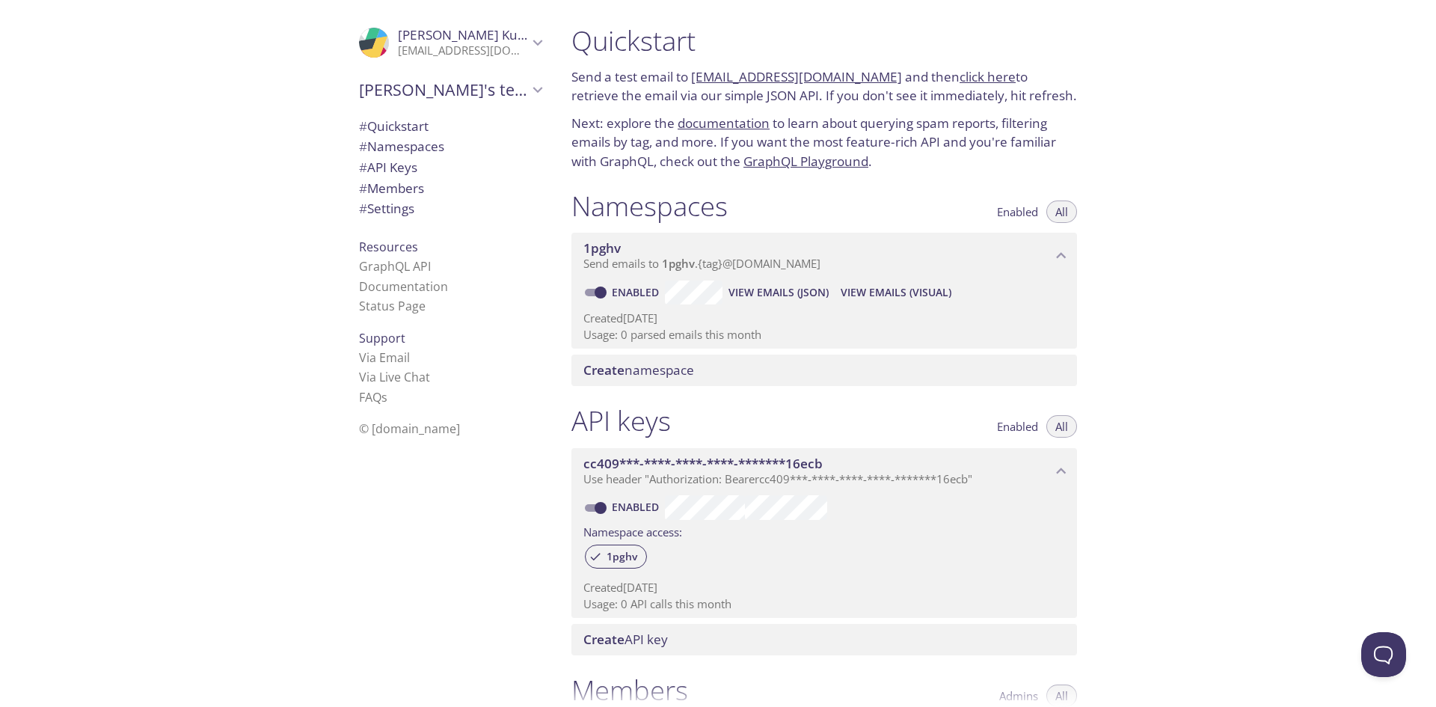
click at [1057, 257] on icon "1pghv namespace" at bounding box center [1062, 256] width 10 height 6
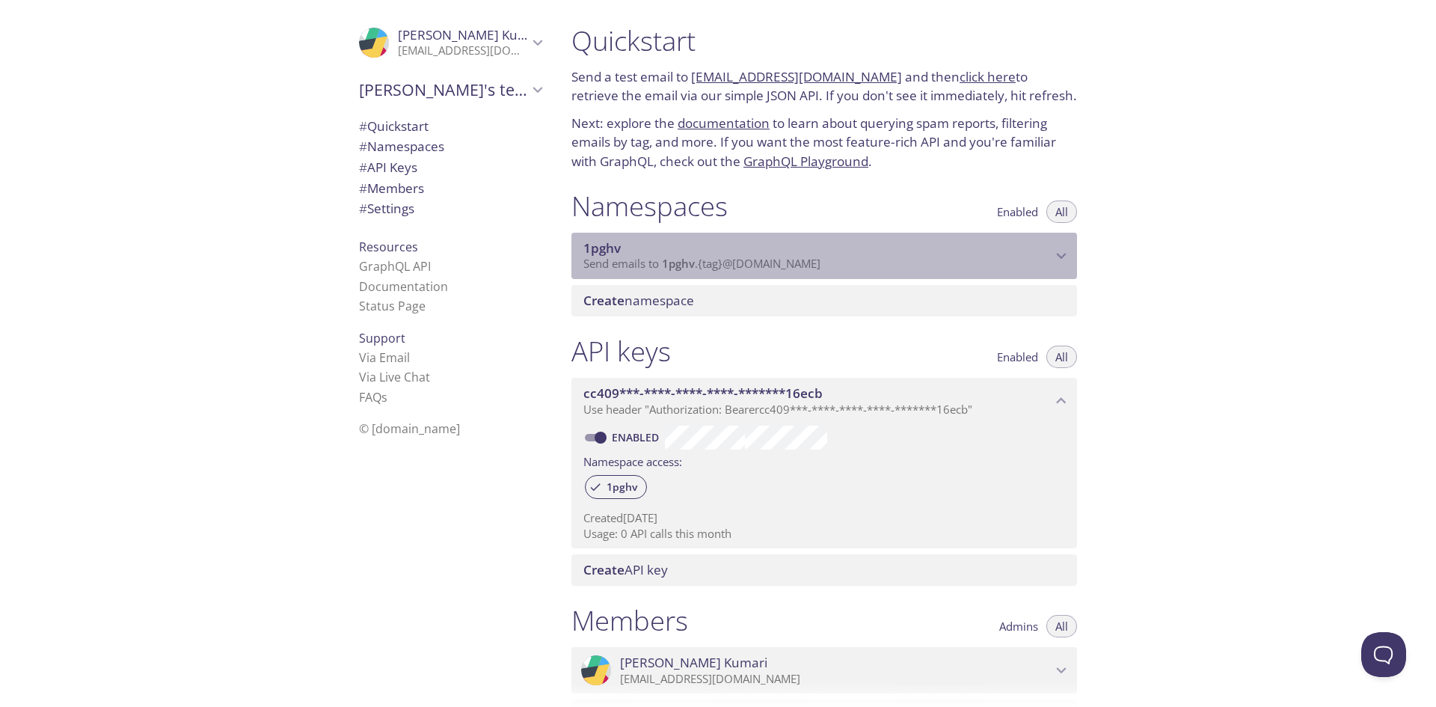
click at [1057, 257] on icon "1pghv namespace" at bounding box center [1060, 255] width 19 height 19
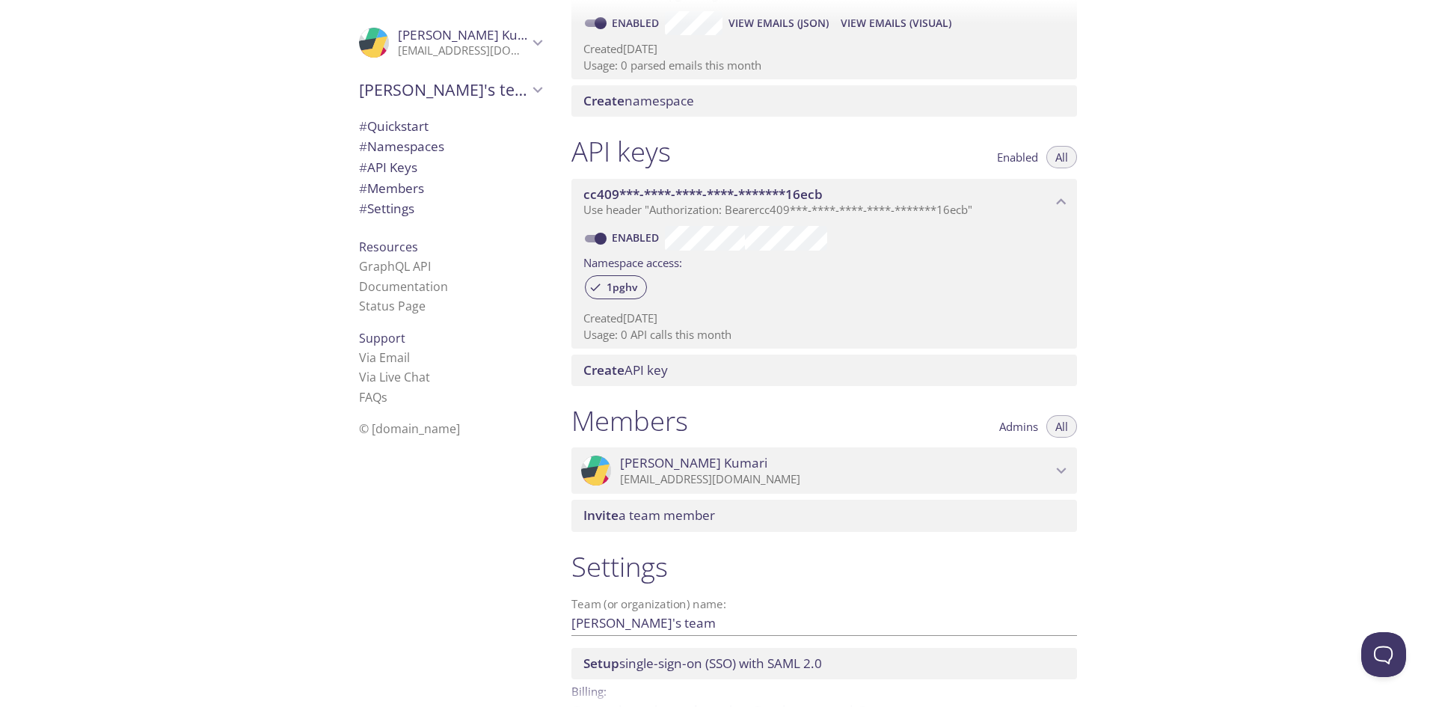
scroll to position [357, 0]
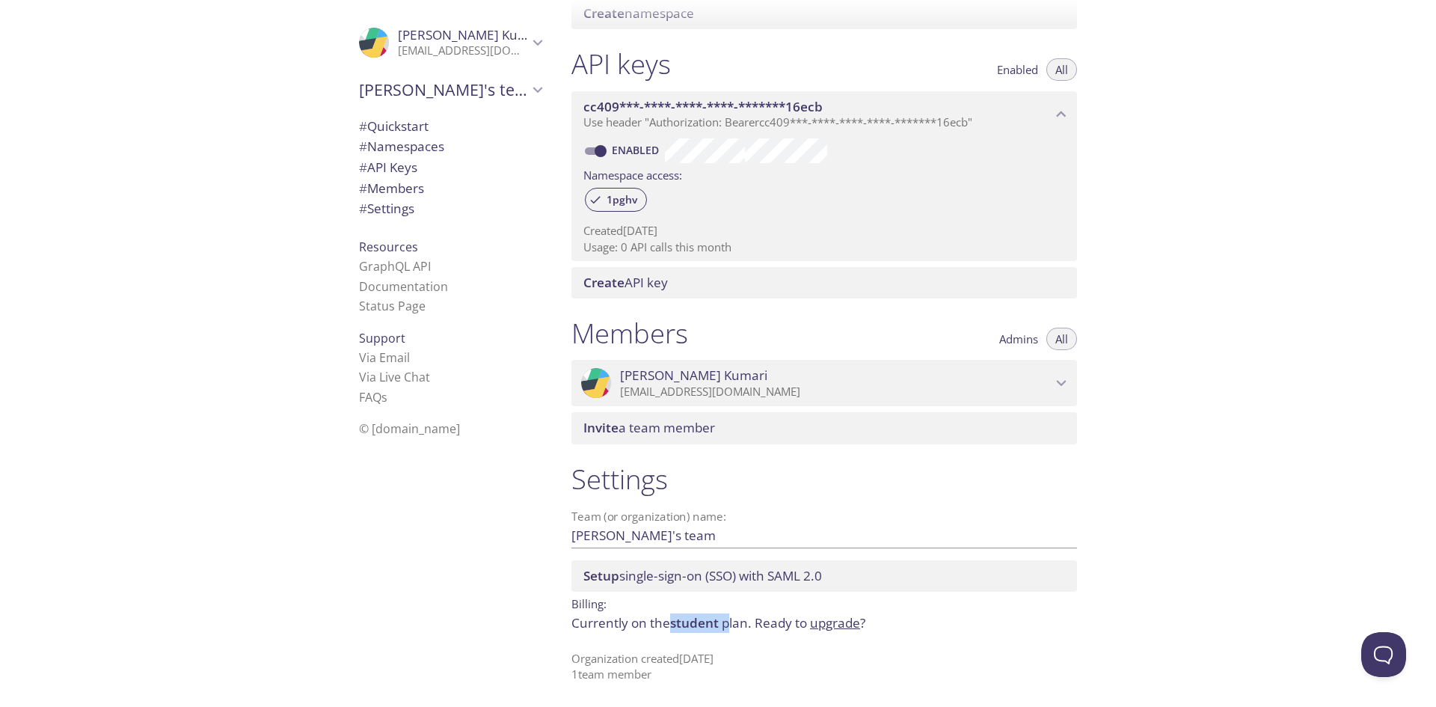
drag, startPoint x: 670, startPoint y: 624, endPoint x: 728, endPoint y: 630, distance: 58.6
click at [728, 630] on p "Currently on the student plan. Ready to upgrade ?" at bounding box center [823, 622] width 505 height 19
click at [729, 631] on p "Currently on the student plan. Ready to upgrade ?" at bounding box center [823, 622] width 505 height 19
click at [650, 659] on p "Organization created [DATE] 1 team member" at bounding box center [823, 667] width 505 height 32
click at [1184, 469] on div "Quickstart Send a test email to [EMAIL_ADDRESS][DOMAIN_NAME] and then click her…" at bounding box center [997, 353] width 876 height 707
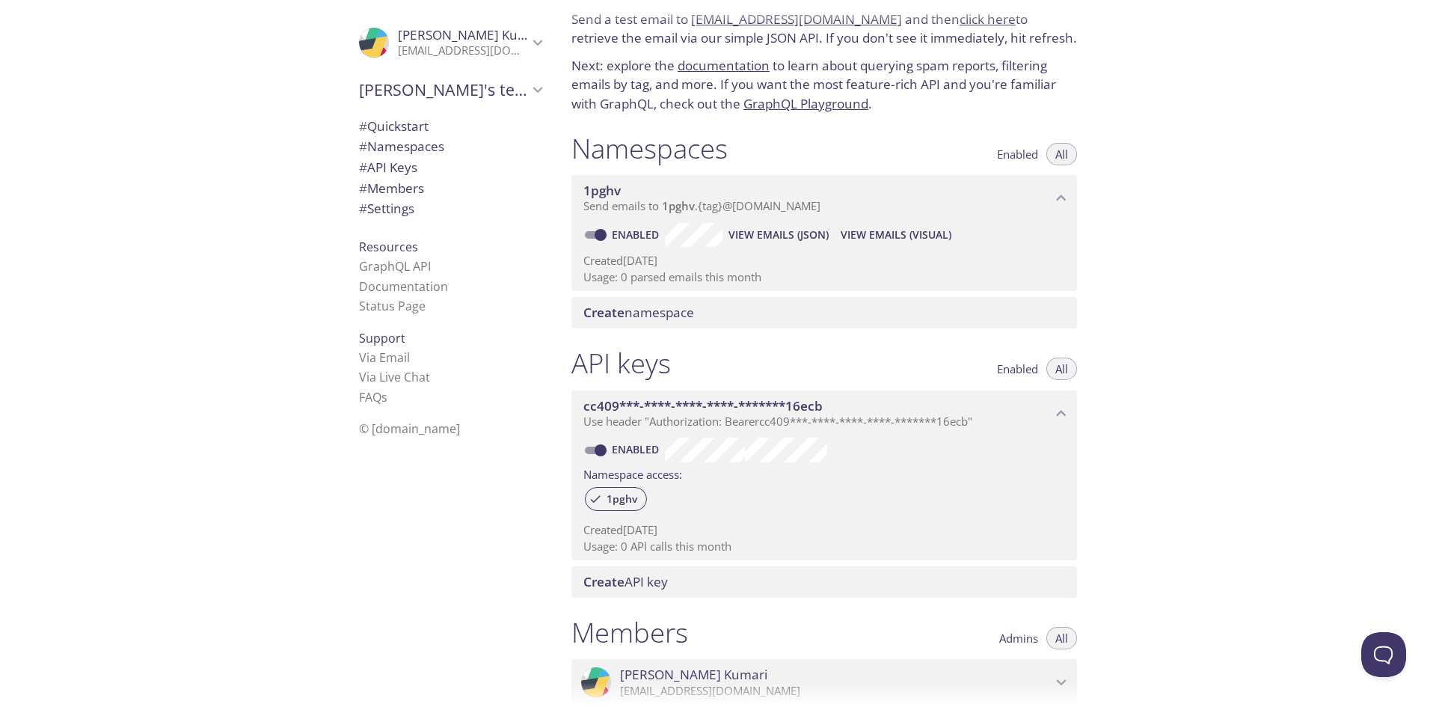
scroll to position [0, 0]
